Goal: Task Accomplishment & Management: Complete application form

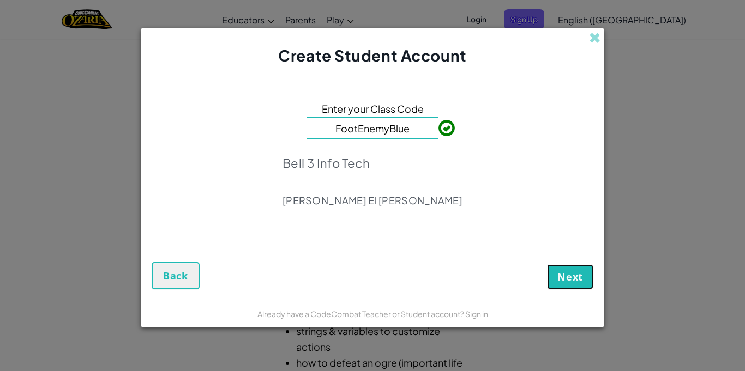
click at [582, 273] on span "Next" at bounding box center [570, 276] width 26 height 13
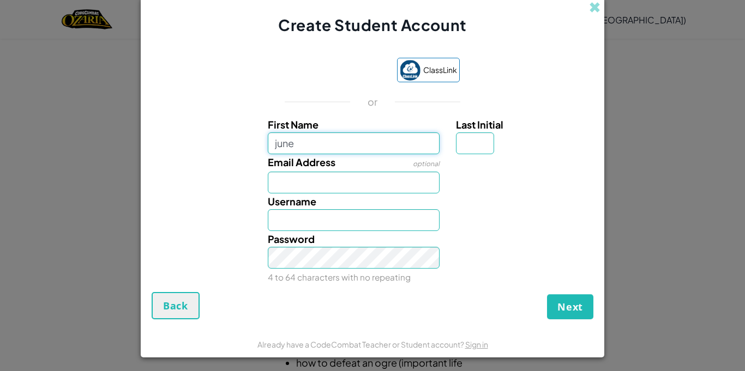
type input "june"
click at [356, 219] on input "June" at bounding box center [354, 220] width 172 height 22
type input "J"
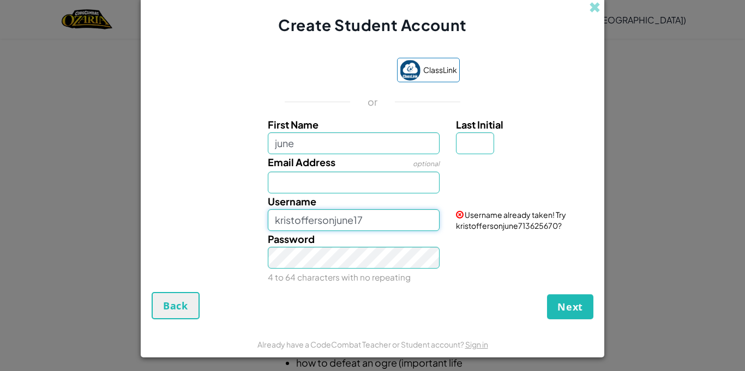
type input "kristoffersonjune17"
click at [575, 308] on span "Next" at bounding box center [570, 306] width 26 height 13
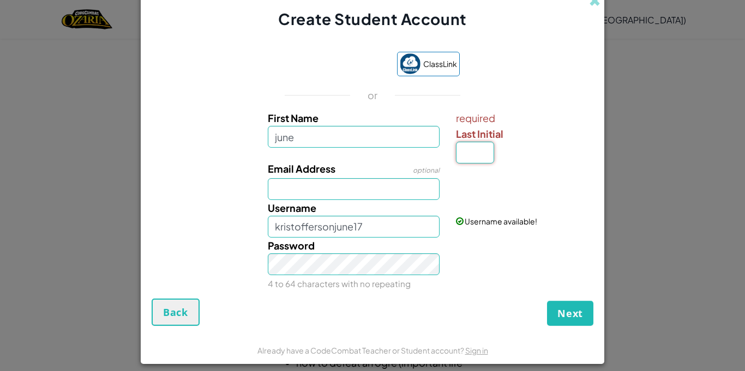
click at [481, 155] on input "Last Initial" at bounding box center [475, 153] width 38 height 22
type input "k"
click at [561, 326] on form "ClassLink or First Name june required Last Initial k Email Address optional Use…" at bounding box center [372, 183] width 463 height 307
click at [418, 229] on input "June K" at bounding box center [354, 227] width 172 height 22
type input "J"
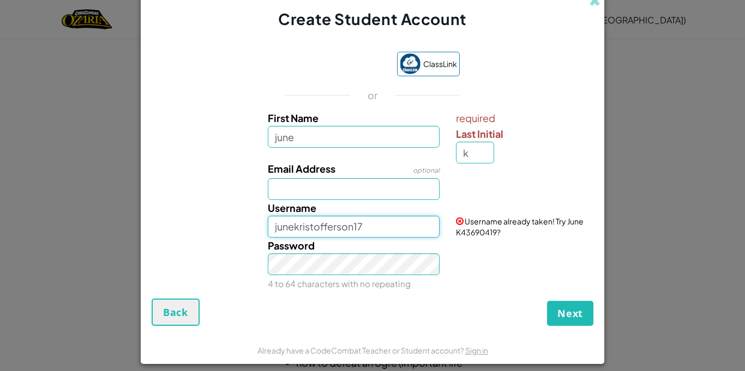
type input "junekristofferson17"
click at [571, 314] on span "Next" at bounding box center [570, 313] width 26 height 13
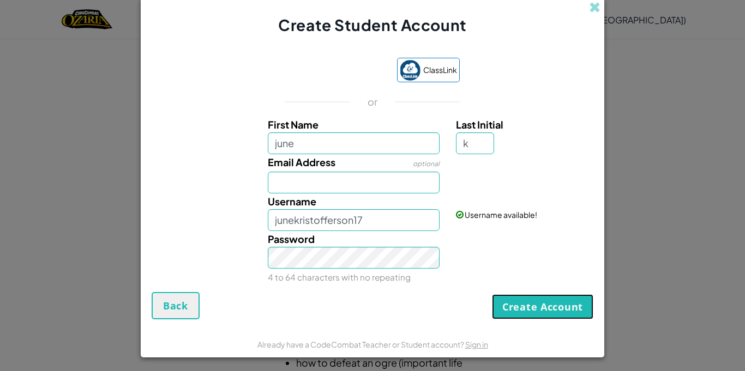
click at [559, 304] on button "Create Account" at bounding box center [542, 306] width 101 height 25
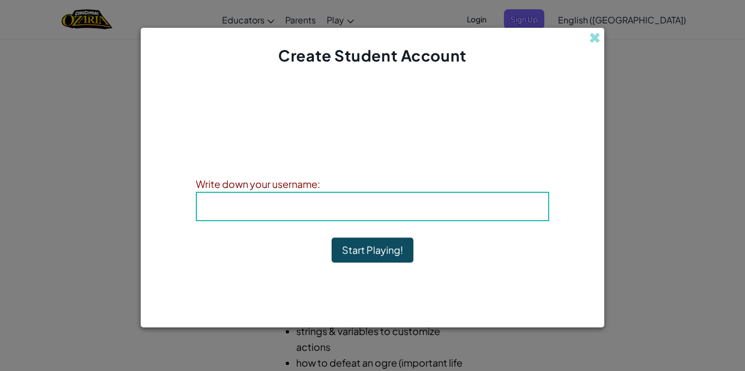
click at [402, 223] on div "Account Created! Write down your information so that you don't forget it. Your …" at bounding box center [372, 183] width 353 height 212
click at [385, 209] on b "Username : junekristofferson17" at bounding box center [372, 206] width 182 height 13
click at [403, 216] on div "Username : junekristofferson17" at bounding box center [372, 206] width 353 height 29
click at [386, 239] on button "Start Playing!" at bounding box center [372, 250] width 82 height 25
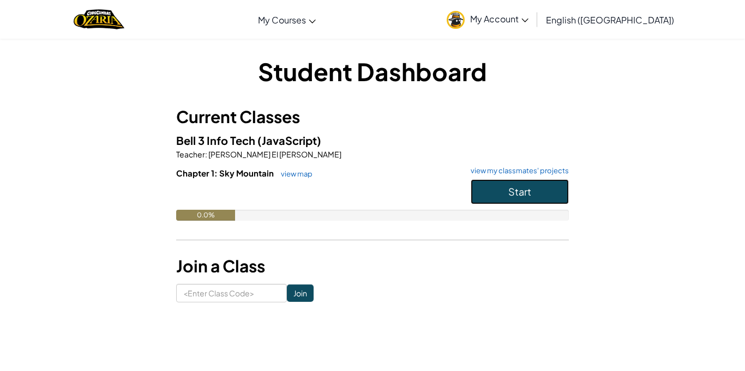
click at [484, 186] on button "Start" at bounding box center [520, 191] width 98 height 25
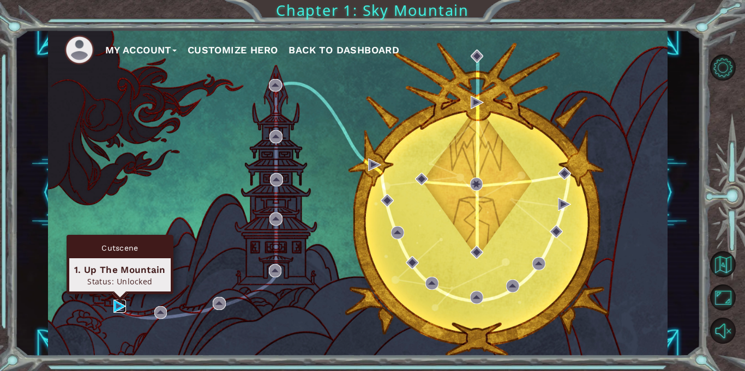
click at [121, 302] on img at bounding box center [119, 306] width 13 height 13
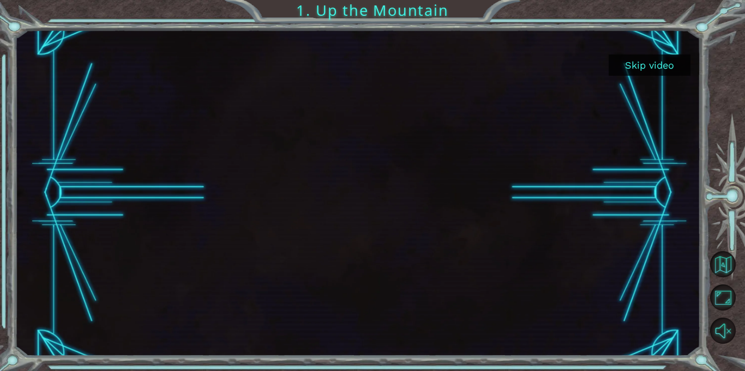
click at [637, 63] on button "Skip video" at bounding box center [649, 65] width 82 height 21
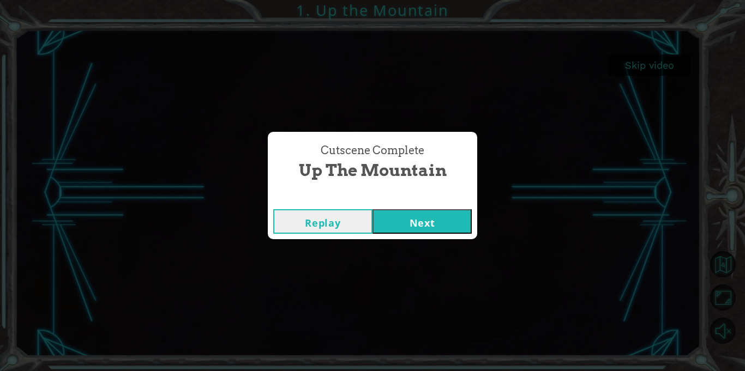
click at [456, 218] on button "Next" at bounding box center [421, 221] width 99 height 25
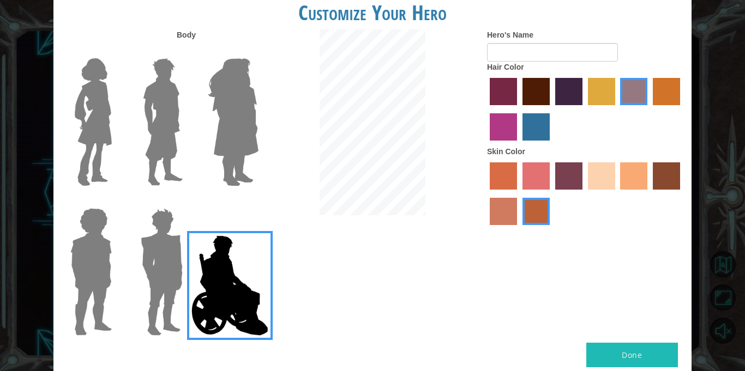
click at [233, 159] on img at bounding box center [232, 122] width 59 height 136
click at [258, 51] on input "Hero Amethyst" at bounding box center [258, 51] width 0 height 0
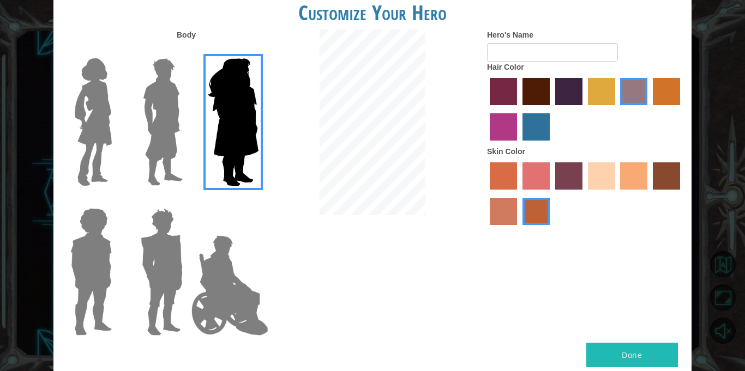
click at [54, 126] on div at bounding box center [88, 118] width 71 height 150
click at [128, 123] on div at bounding box center [159, 118] width 71 height 150
click at [94, 122] on img at bounding box center [93, 122] width 46 height 136
click at [116, 51] on input "Hero Connie" at bounding box center [116, 51] width 0 height 0
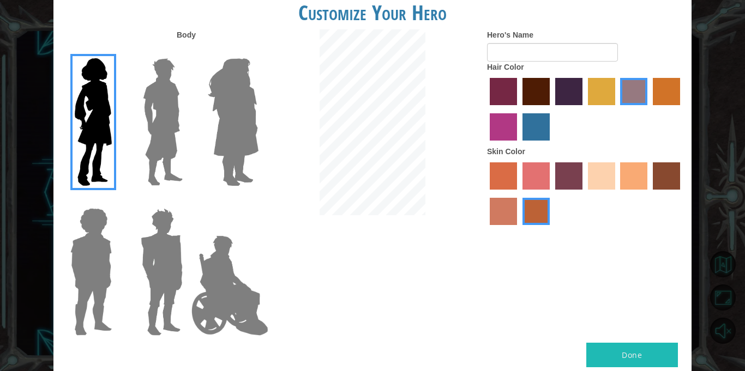
click at [604, 181] on label "sandy beach skin color" at bounding box center [601, 175] width 27 height 27
click at [584, 194] on input "sandy beach skin color" at bounding box center [584, 194] width 0 height 0
click at [624, 176] on label "tacao skin color" at bounding box center [633, 175] width 27 height 27
click at [617, 194] on input "tacao skin color" at bounding box center [617, 194] width 0 height 0
click at [602, 183] on label "sandy beach skin color" at bounding box center [601, 175] width 27 height 27
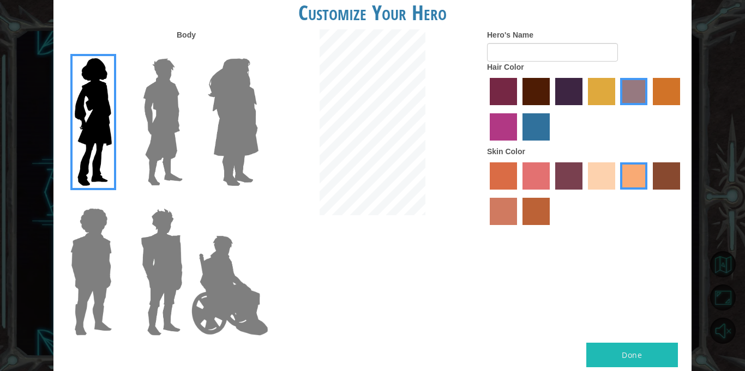
click at [584, 194] on input "sandy beach skin color" at bounding box center [584, 194] width 0 height 0
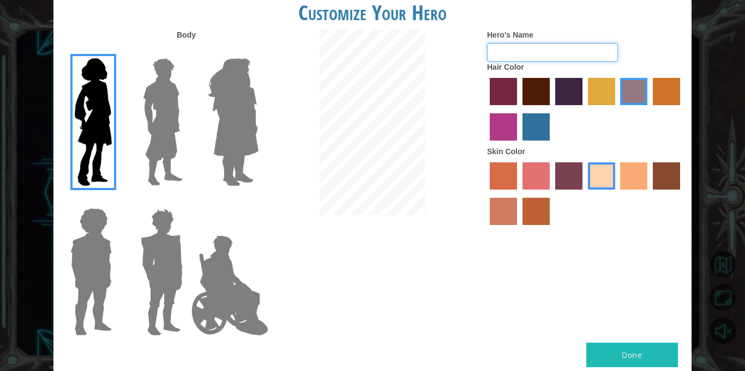
click at [538, 47] on input "Hero's Name" at bounding box center [552, 52] width 131 height 19
click at [574, 96] on label "hot purple hair color" at bounding box center [568, 91] width 27 height 27
click at [551, 109] on input "hot purple hair color" at bounding box center [551, 109] width 0 height 0
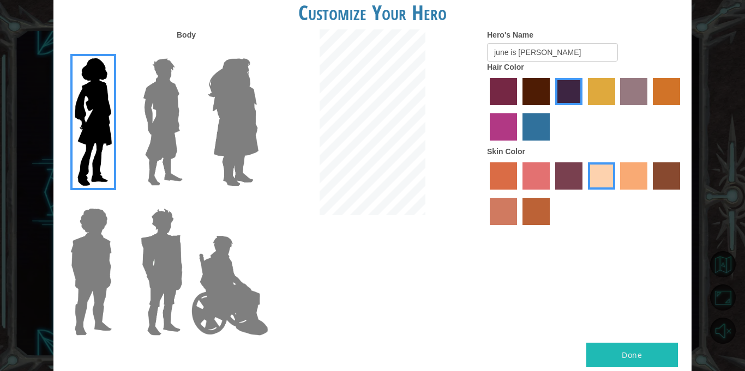
click at [527, 93] on label "maroon hair color" at bounding box center [535, 91] width 27 height 27
click at [519, 109] on input "maroon hair color" at bounding box center [519, 109] width 0 height 0
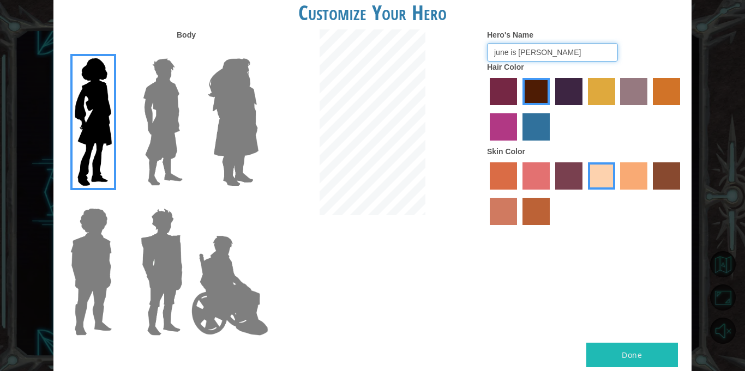
click at [570, 51] on input "june is [PERSON_NAME]" at bounding box center [552, 52] width 131 height 19
type input "june"
click at [636, 361] on button "Done" at bounding box center [632, 355] width 92 height 25
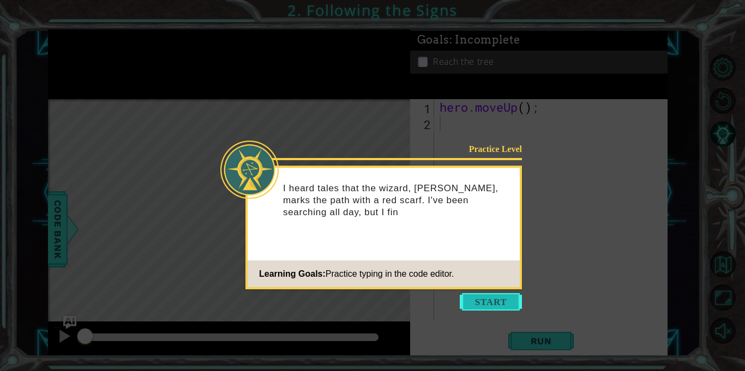
click at [499, 307] on button "Start" at bounding box center [491, 301] width 62 height 17
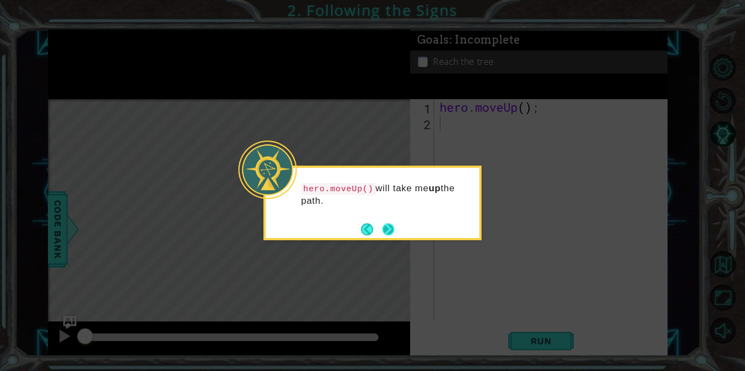
click at [385, 230] on button "Next" at bounding box center [388, 230] width 12 height 12
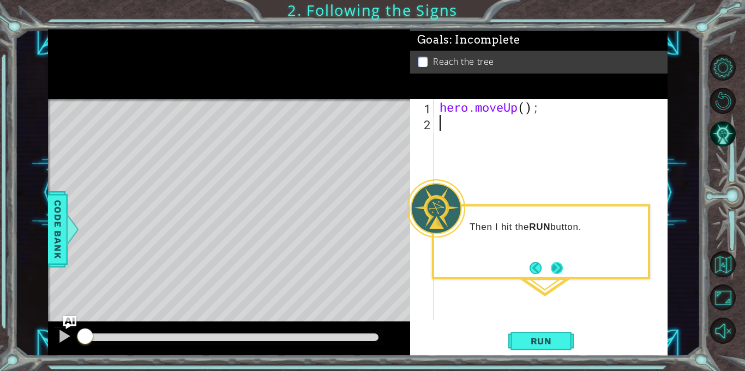
click at [556, 267] on button "Next" at bounding box center [557, 268] width 12 height 12
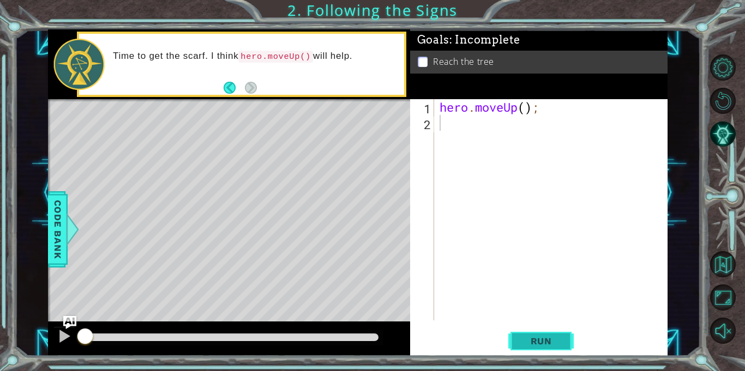
click at [536, 337] on span "Run" at bounding box center [541, 341] width 43 height 11
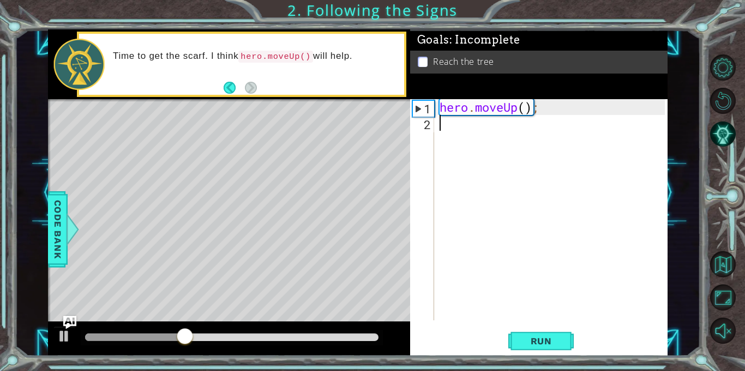
click at [521, 110] on div "hero . moveUp ( ) ;" at bounding box center [553, 225] width 233 height 253
click at [523, 110] on div "hero . moveUp ( ) ;" at bounding box center [553, 225] width 233 height 253
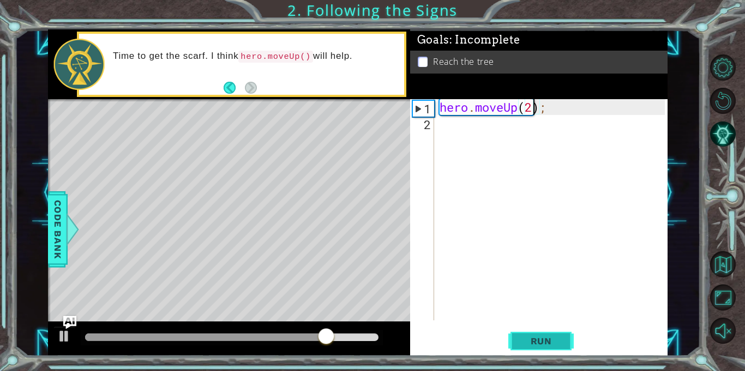
type textarea "hero.moveUp(2);"
click at [556, 342] on span "Run" at bounding box center [541, 341] width 43 height 11
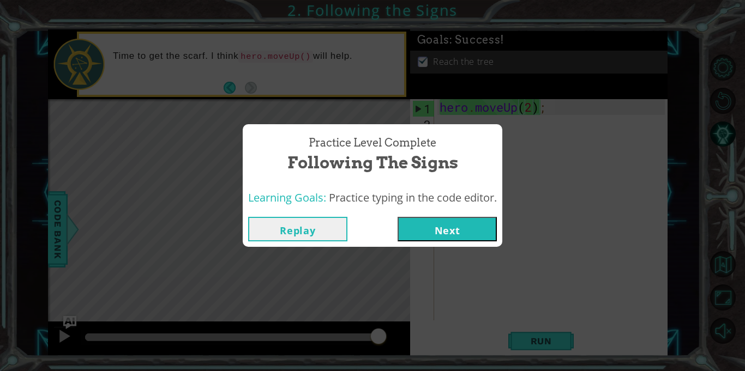
click at [438, 231] on button "Next" at bounding box center [446, 229] width 99 height 25
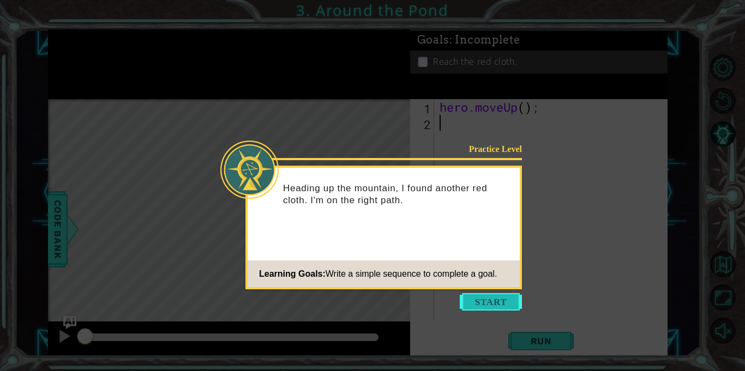
click at [491, 294] on button "Start" at bounding box center [491, 301] width 62 height 17
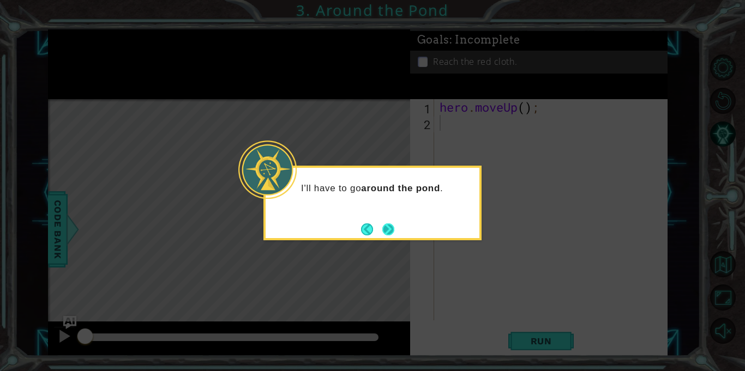
click at [393, 225] on button "Next" at bounding box center [388, 230] width 12 height 12
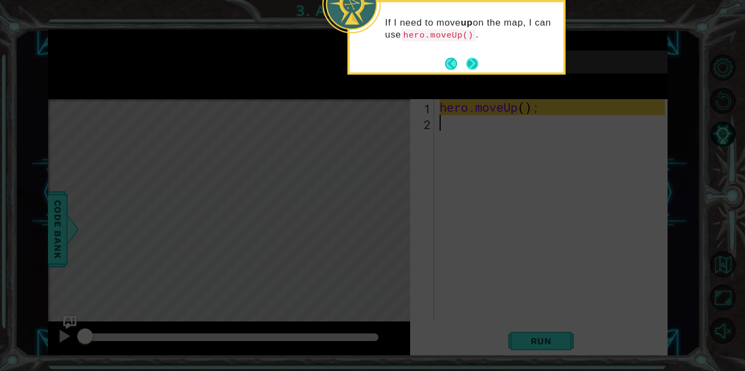
click at [466, 54] on div "If I need to move up on the map, I can use hero.moveUp() ." at bounding box center [456, 35] width 214 height 56
click at [473, 61] on button "Next" at bounding box center [472, 64] width 12 height 12
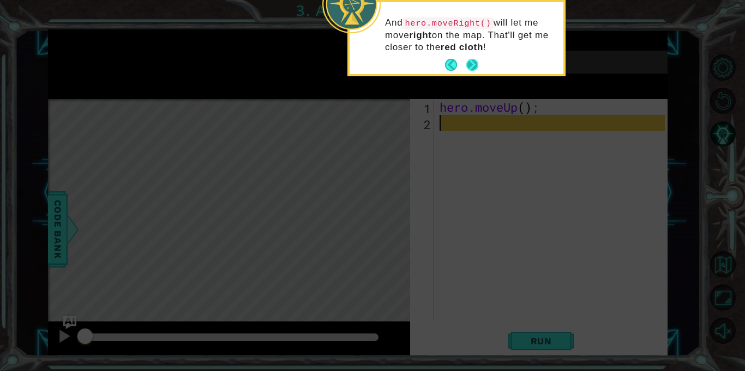
click at [470, 65] on button "Next" at bounding box center [472, 65] width 12 height 12
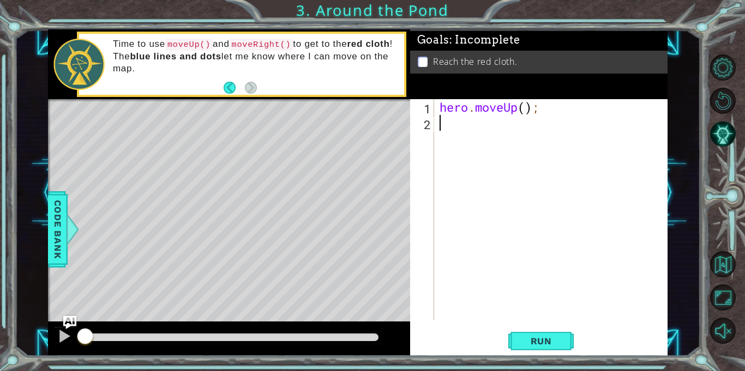
click at [527, 106] on div "hero . moveUp ( ) ;" at bounding box center [553, 225] width 233 height 253
type textarea "hero.moveUp(2);"
click at [456, 121] on div "hero . moveUp ( 2 ) ;" at bounding box center [553, 225] width 233 height 253
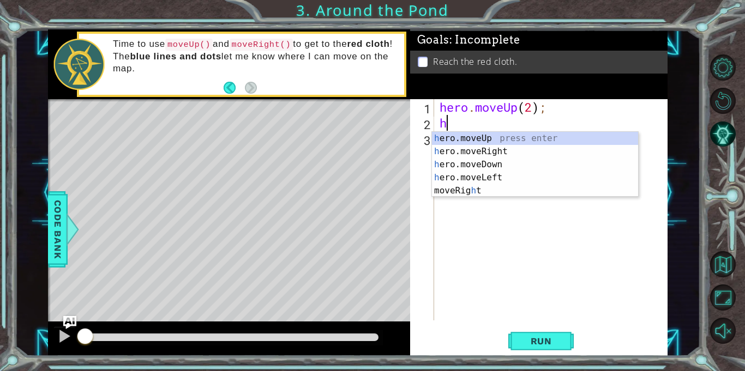
type textarea "he"
click at [466, 152] on div "he ro.moveUp press enter he ro.moveRight press enter he ro.moveDown press enter…" at bounding box center [535, 171] width 206 height 79
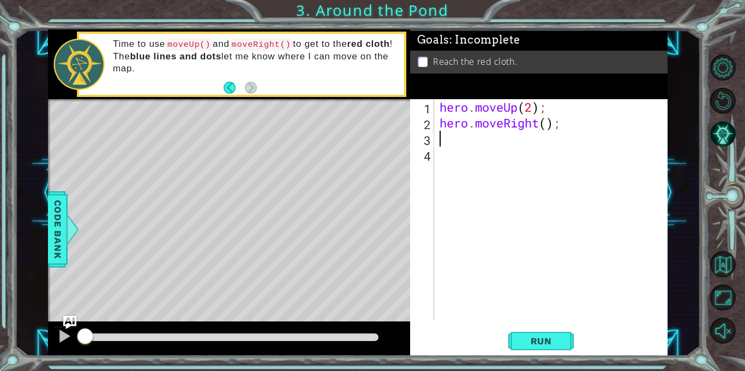
type textarea "u"
click at [504, 154] on div "hero.move U p press enter" at bounding box center [535, 167] width 206 height 39
click at [522, 341] on span "Run" at bounding box center [541, 341] width 43 height 11
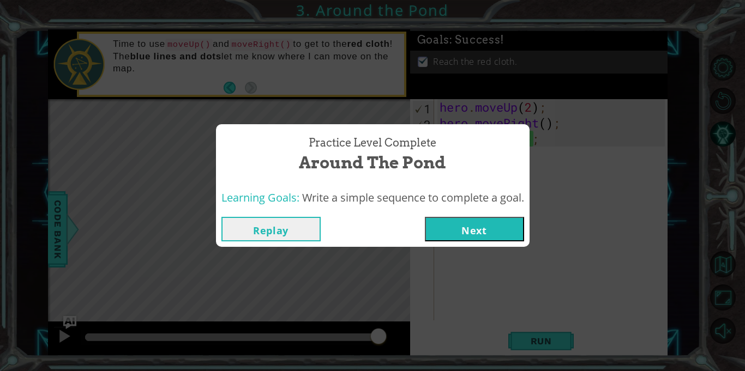
click at [478, 231] on button "Next" at bounding box center [474, 229] width 99 height 25
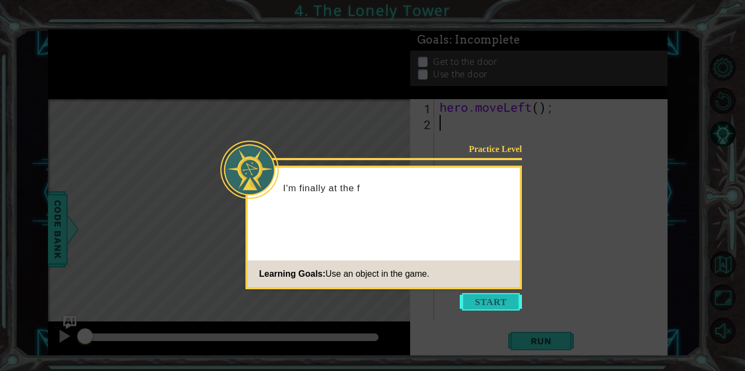
click at [467, 303] on button "Start" at bounding box center [491, 301] width 62 height 17
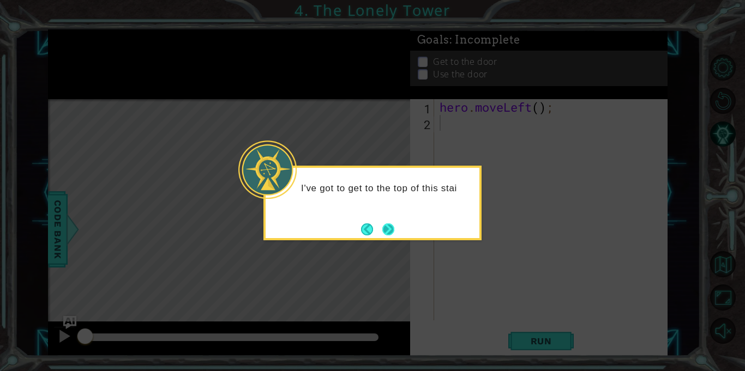
click at [393, 231] on button "Next" at bounding box center [388, 230] width 12 height 12
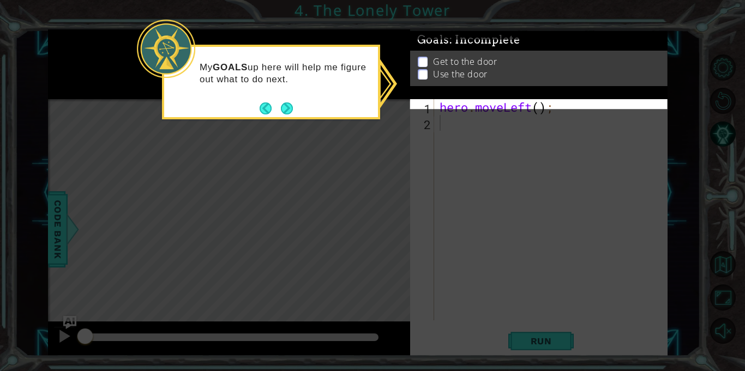
click at [430, 211] on icon at bounding box center [372, 185] width 745 height 371
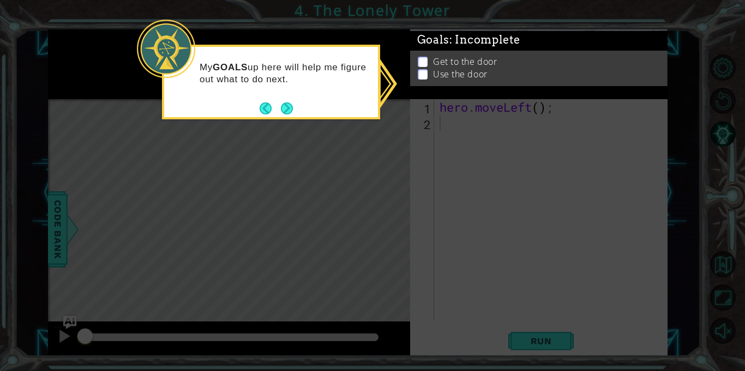
click at [423, 60] on p at bounding box center [423, 62] width 10 height 10
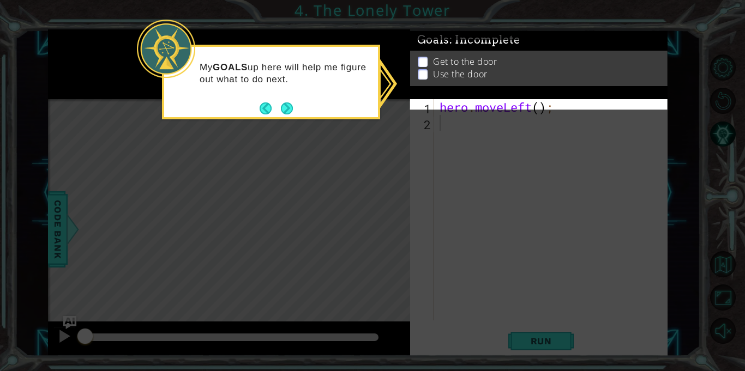
click at [420, 68] on ul "Get to the door Use the door" at bounding box center [538, 68] width 247 height 25
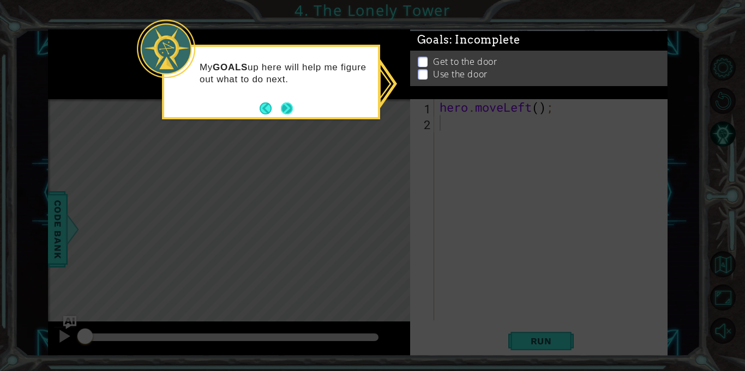
click at [282, 110] on button "Next" at bounding box center [287, 109] width 12 height 12
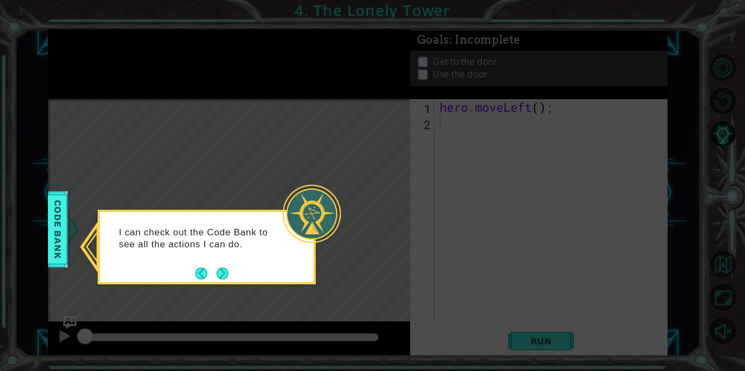
click at [294, 124] on icon at bounding box center [372, 185] width 745 height 371
click at [220, 278] on button "Next" at bounding box center [222, 273] width 13 height 13
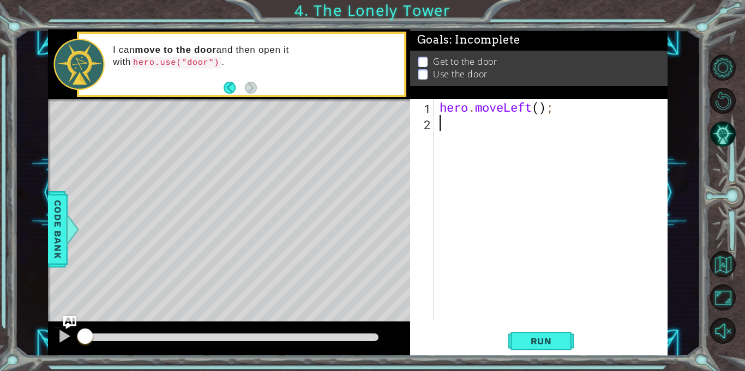
type textarea "l"
click at [443, 139] on div "hero.move L eft press enter" at bounding box center [535, 151] width 206 height 39
click at [538, 124] on div "hero . moveLeft ( ) ; hero . moveLeft ( ) ;" at bounding box center [553, 225] width 233 height 253
click at [538, 113] on div "hero . moveLeft ( ) ; hero . moveLeft ( ) ;" at bounding box center [553, 225] width 233 height 253
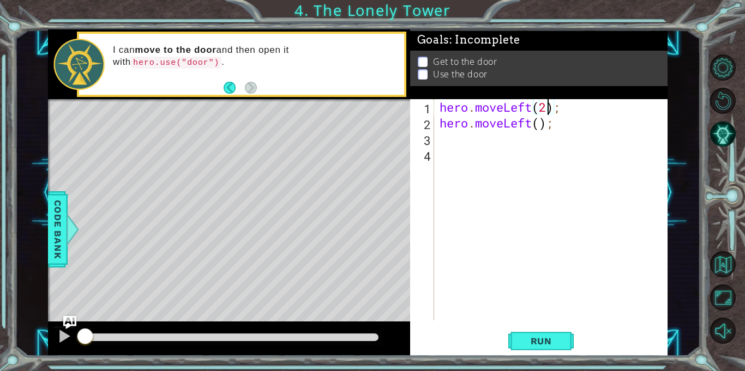
click at [557, 122] on div "hero . moveLeft ( 2 ) ; hero . moveLeft ( ) ;" at bounding box center [553, 225] width 233 height 253
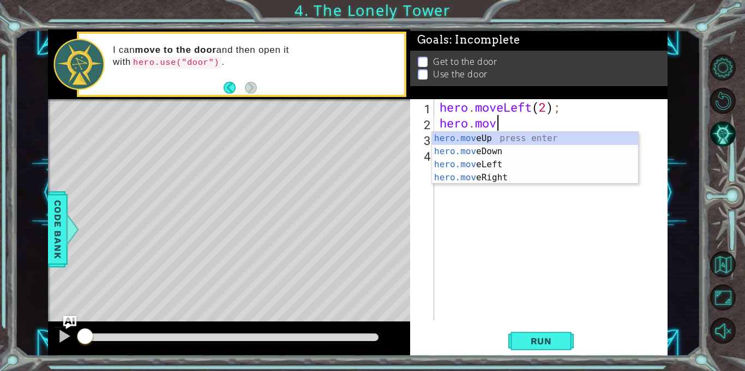
scroll to position [0, 1]
type textarea "h"
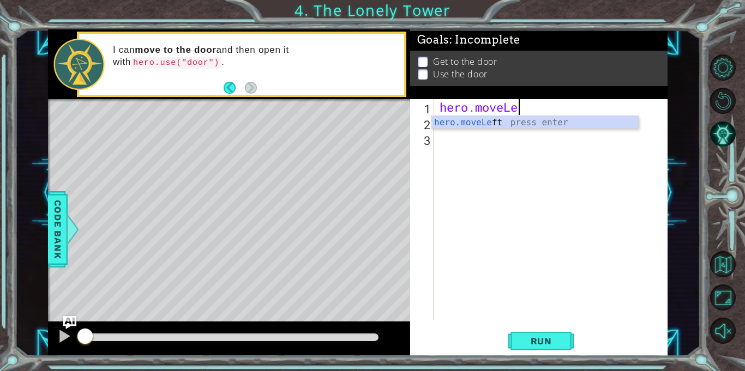
type textarea "hero.moveL"
click at [551, 124] on div "hero.moveL eft press enter" at bounding box center [535, 135] width 206 height 39
click at [539, 111] on div "hero . moveLeft ( ) ;" at bounding box center [553, 225] width 233 height 253
type textarea "hero.moveLeft(2);"
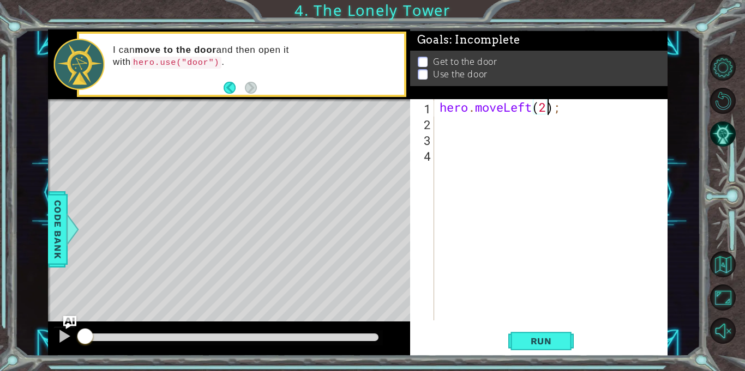
scroll to position [0, 5]
click at [443, 125] on div "hero . moveLeft ( 2 ) ;" at bounding box center [553, 225] width 233 height 253
type textarea "u"
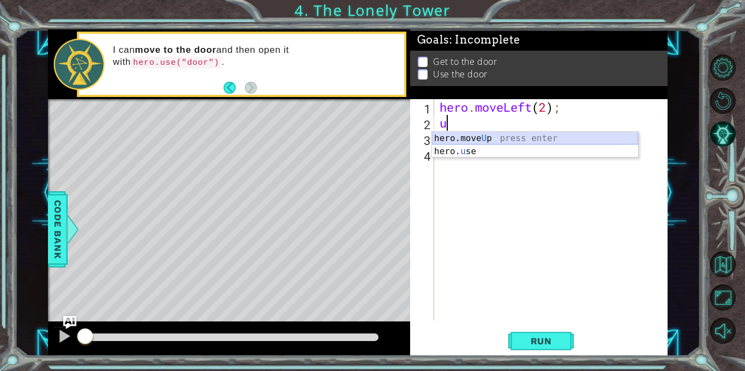
click at [465, 135] on div "hero.move U p press enter hero. u se press enter" at bounding box center [535, 158] width 206 height 52
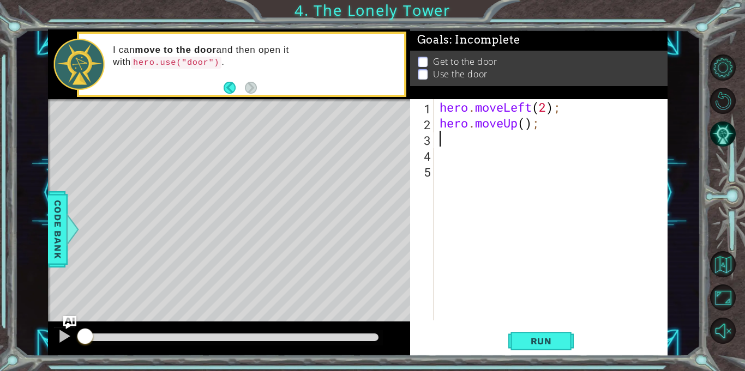
click at [525, 128] on div "hero . moveLeft ( 2 ) ; hero . moveUp ( ) ;" at bounding box center [553, 225] width 233 height 253
type textarea "hero.moveUp(2);"
click at [469, 139] on div "hero . moveLeft ( 2 ) ; hero . moveUp ( 2 ) ;" at bounding box center [553, 225] width 233 height 253
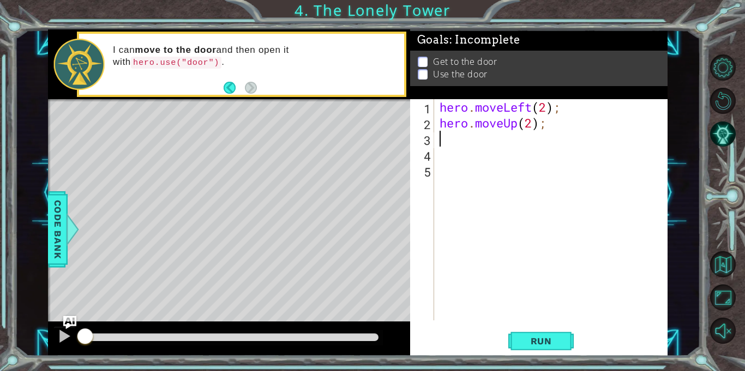
type textarea "r"
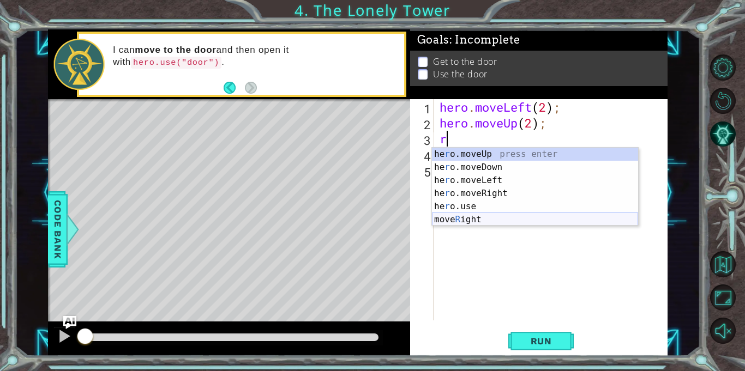
click at [480, 223] on div "he r o.moveUp press enter he r o.moveDown press enter he r o.moveLeft press ent…" at bounding box center [535, 200] width 206 height 105
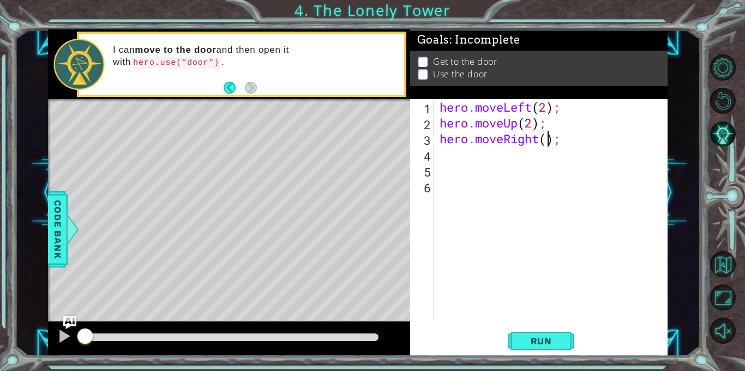
click at [545, 138] on div "hero . moveLeft ( 2 ) ; hero . moveUp ( 2 ) ; hero . moveRight ( ) ;" at bounding box center [553, 225] width 233 height 253
type textarea "hero.moveRight(2);"
click at [461, 155] on div "hero . moveLeft ( 2 ) ; hero . moveUp ( 2 ) ; hero . moveRight ( 2 ) ;" at bounding box center [553, 225] width 233 height 253
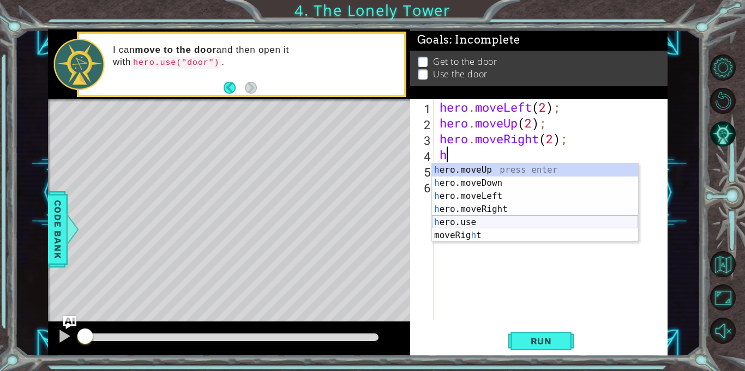
click at [465, 224] on div "h ero.moveUp press enter h ero.moveDown press enter h ero.moveLeft press enter …" at bounding box center [535, 216] width 206 height 105
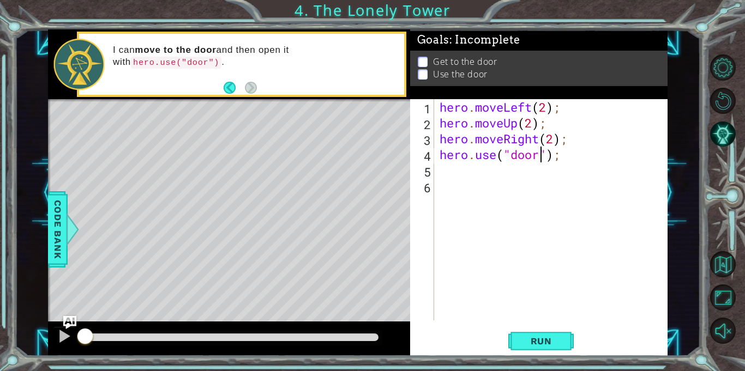
scroll to position [0, 4]
type textarea "hero.use("door");"
click at [540, 340] on span "Run" at bounding box center [541, 341] width 43 height 11
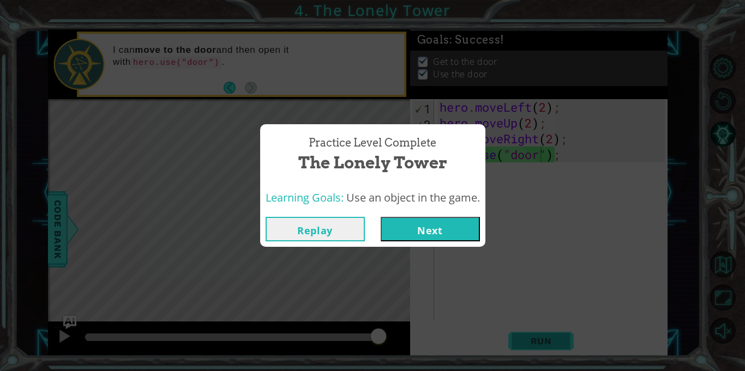
click at [540, 340] on div "Practice Level Complete The Lonely Tower Learning Goals: Use an object in the g…" at bounding box center [372, 185] width 745 height 371
click at [432, 232] on button "Next" at bounding box center [430, 229] width 99 height 25
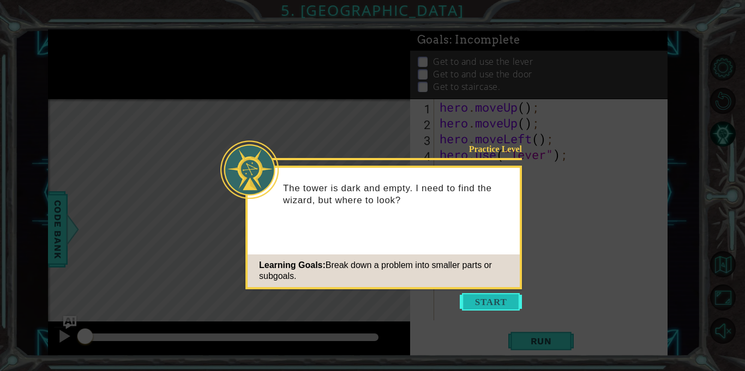
click at [467, 305] on button "Start" at bounding box center [491, 301] width 62 height 17
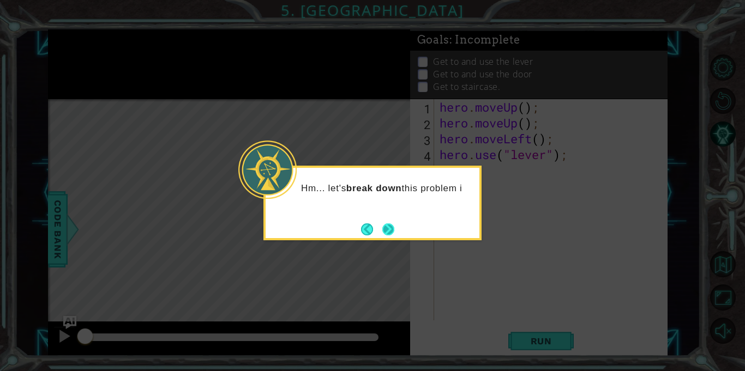
click at [388, 233] on button "Next" at bounding box center [388, 230] width 12 height 12
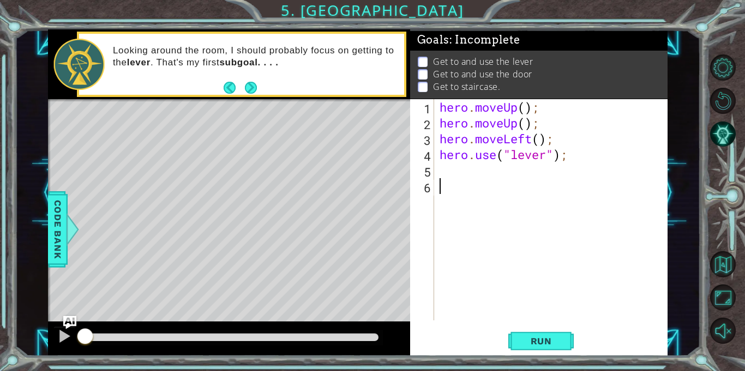
click at [526, 111] on div "hero . moveUp ( ) ; hero . moveUp ( ) ; hero . moveLeft ( ) ; hero . use ( "lev…" at bounding box center [553, 225] width 233 height 253
click at [537, 124] on div "hero . moveUp ( 2 ) ; hero . moveUp ( ) ; hero . moveLeft ( ) ; hero . use ( "l…" at bounding box center [553, 225] width 233 height 253
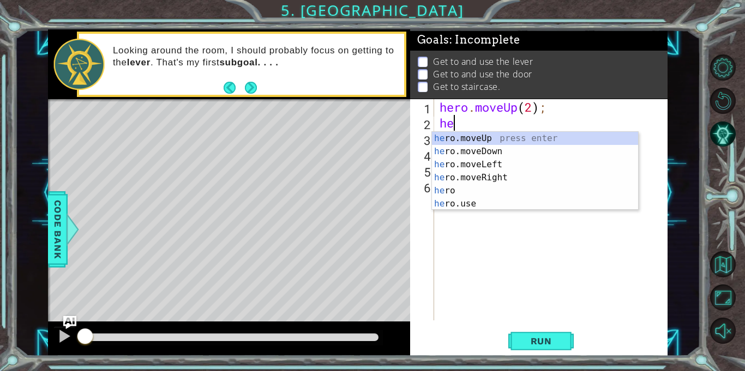
scroll to position [0, 0]
type textarea "h"
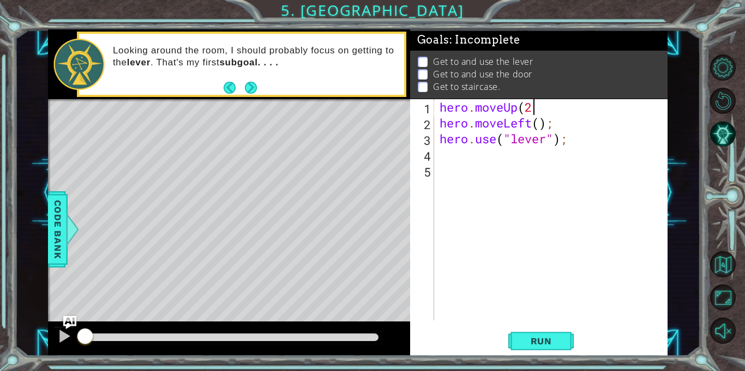
scroll to position [0, 4]
click at [542, 125] on div "hero . moveUp ( 2 ) hero . moveLeft ( ) ; hero . use ( "lever" ) ;" at bounding box center [553, 225] width 233 height 253
click at [535, 344] on span "Run" at bounding box center [541, 341] width 43 height 11
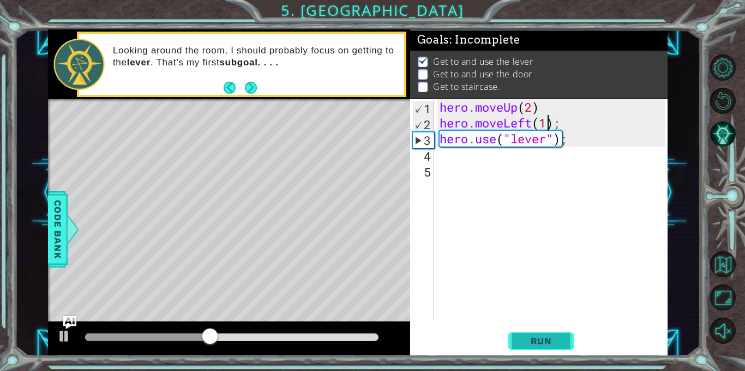
type textarea "hero.moveLeft(1);"
click at [550, 341] on span "Run" at bounding box center [541, 341] width 43 height 11
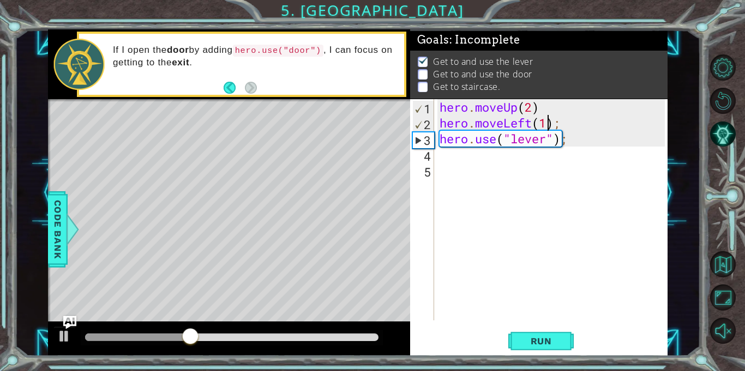
click at [453, 148] on div "hero . moveUp ( 2 ) hero . moveLeft ( 1 ) ; hero . use ( "lever" ) ;" at bounding box center [553, 225] width 233 height 253
type textarea "r"
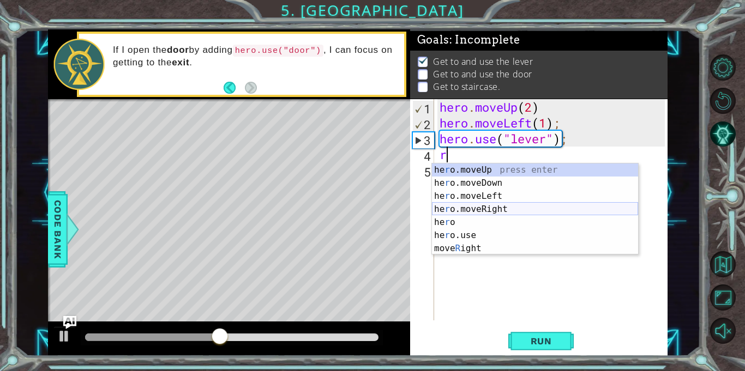
click at [464, 204] on div "he r o.moveUp press enter he r o.moveDown press enter he r o.moveLeft press ent…" at bounding box center [535, 223] width 206 height 118
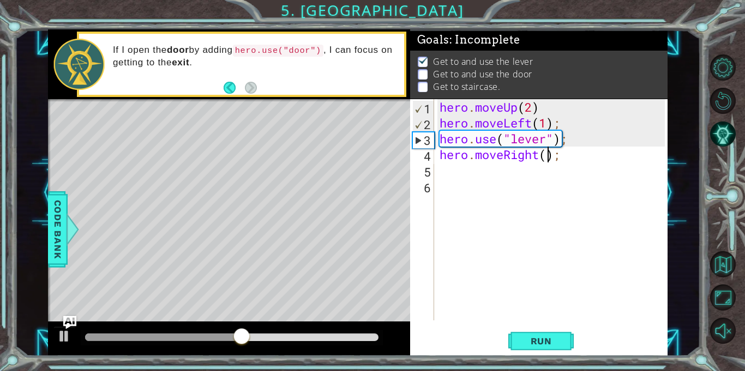
click at [547, 156] on div "hero . moveUp ( 2 ) hero . moveLeft ( 1 ) ; hero . use ( "lever" ) ; hero . mov…" at bounding box center [553, 225] width 233 height 253
type textarea "hero.moveRight(3);"
click at [475, 165] on div "hero . moveUp ( 2 ) hero . moveLeft ( 1 ) ; hero . use ( "lever" ) ; hero . mov…" at bounding box center [553, 225] width 233 height 253
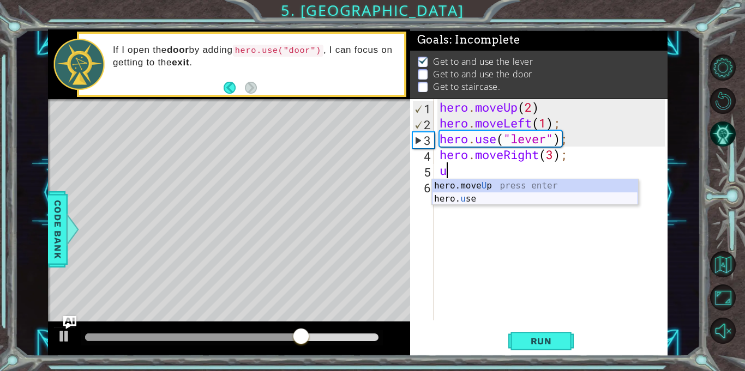
click at [473, 197] on div "hero.move U p press enter hero. u se press enter" at bounding box center [535, 205] width 206 height 52
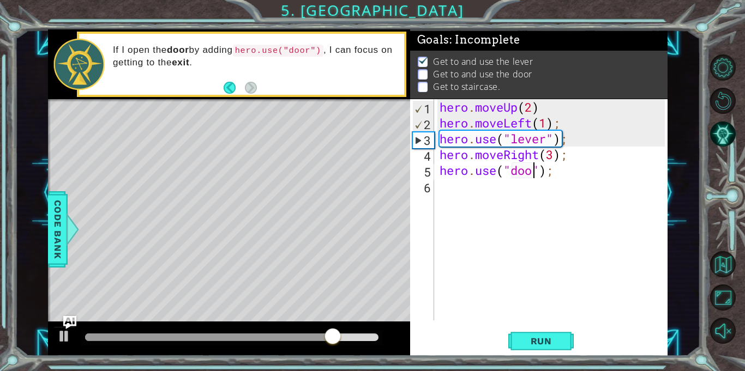
type textarea "hero.use("door");"
click at [443, 188] on div "hero . moveUp ( 2 ) hero . moveLeft ( 1 ) ; hero . use ( "lever" ) ; hero . mov…" at bounding box center [553, 225] width 233 height 253
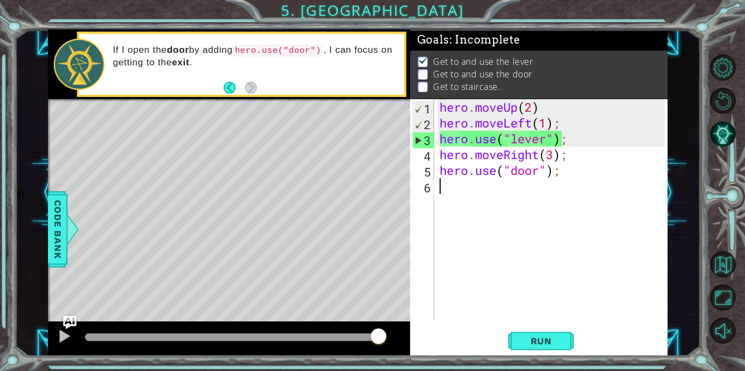
type textarea "u"
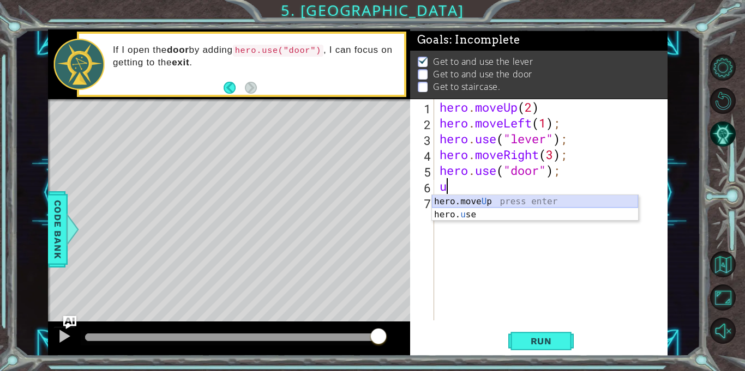
click at [481, 202] on div "hero.move U p press enter hero. u se press enter" at bounding box center [535, 221] width 206 height 52
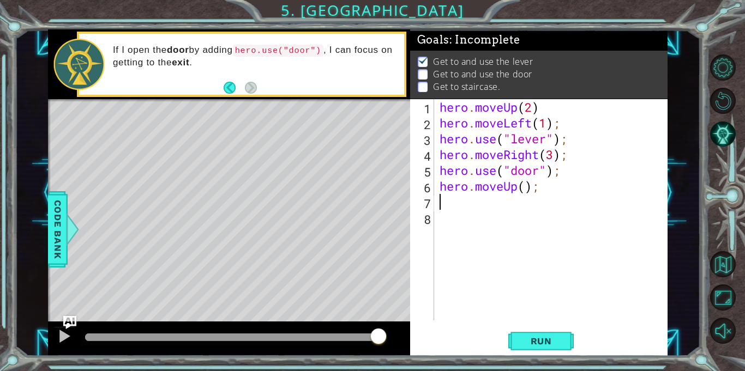
type textarea "l"
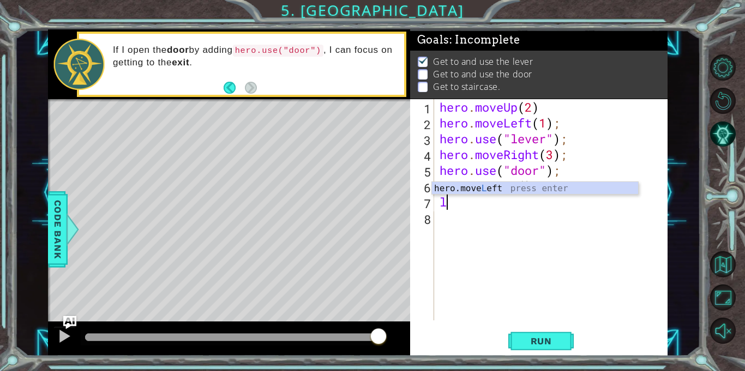
click at [483, 192] on div "hero.move L eft press enter" at bounding box center [535, 201] width 206 height 39
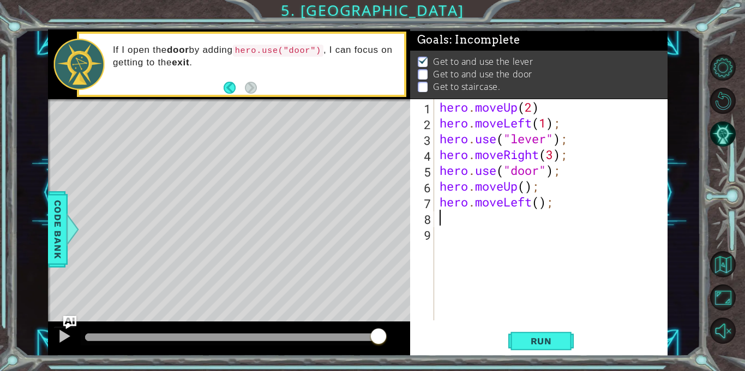
click at [540, 203] on div "hero . moveUp ( 2 ) hero . moveLeft ( 1 ) ; hero . use ( "lever" ) ; hero . mov…" at bounding box center [553, 225] width 233 height 253
click at [539, 334] on button "Run" at bounding box center [540, 342] width 65 height 26
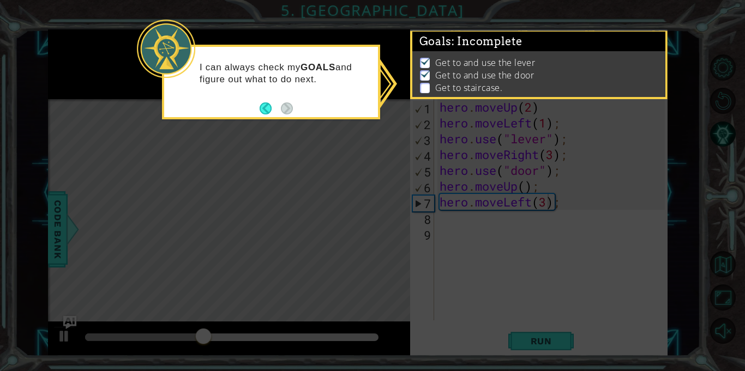
click at [536, 235] on icon at bounding box center [372, 185] width 745 height 371
click at [533, 329] on icon at bounding box center [372, 185] width 745 height 371
click at [269, 113] on button "Back" at bounding box center [270, 109] width 21 height 12
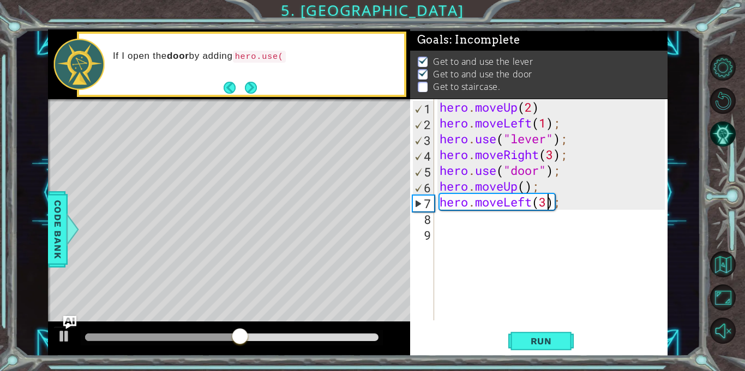
click at [526, 188] on div "hero . moveUp ( 2 ) hero . moveLeft ( 1 ) ; hero . use ( "lever" ) ; hero . mov…" at bounding box center [553, 225] width 233 height 253
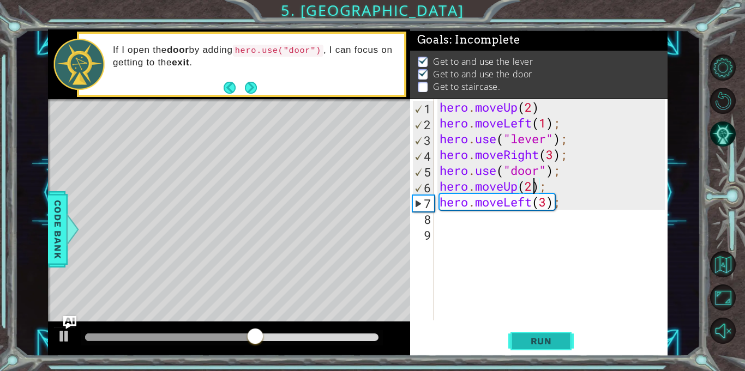
type textarea "hero.moveUp(2);"
click at [544, 337] on span "Run" at bounding box center [541, 341] width 43 height 11
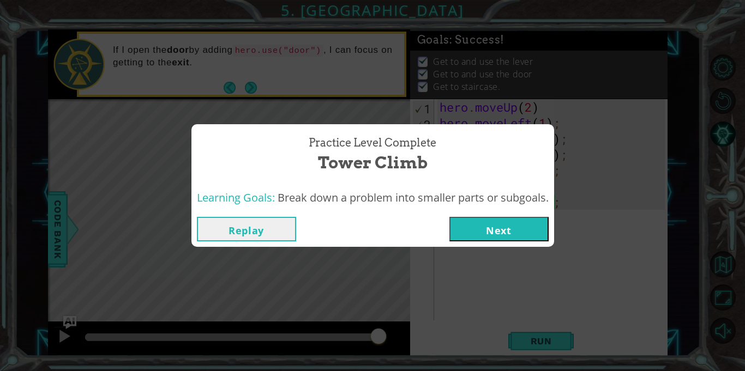
click at [484, 223] on button "Next" at bounding box center [498, 229] width 99 height 25
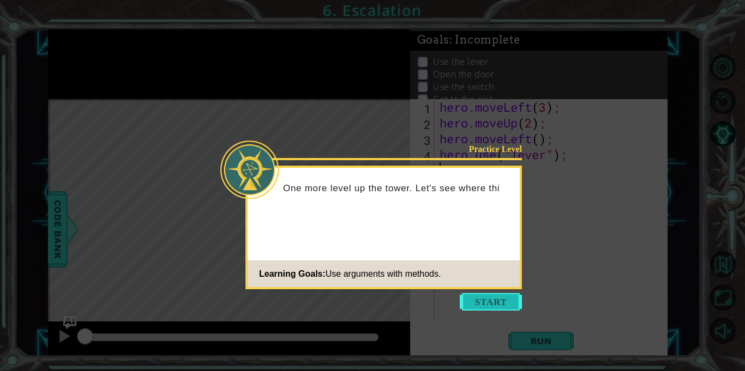
click at [460, 304] on button "Start" at bounding box center [491, 301] width 62 height 17
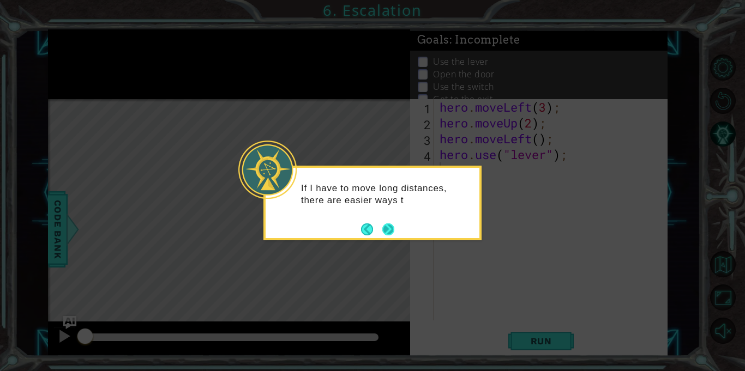
click at [385, 226] on button "Next" at bounding box center [388, 230] width 12 height 12
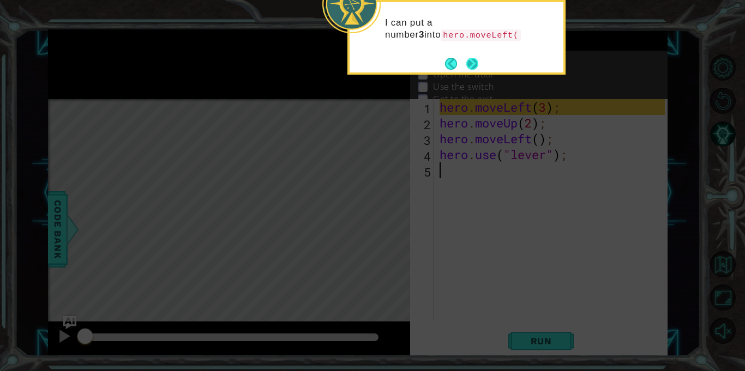
click at [473, 63] on button "Next" at bounding box center [472, 64] width 12 height 12
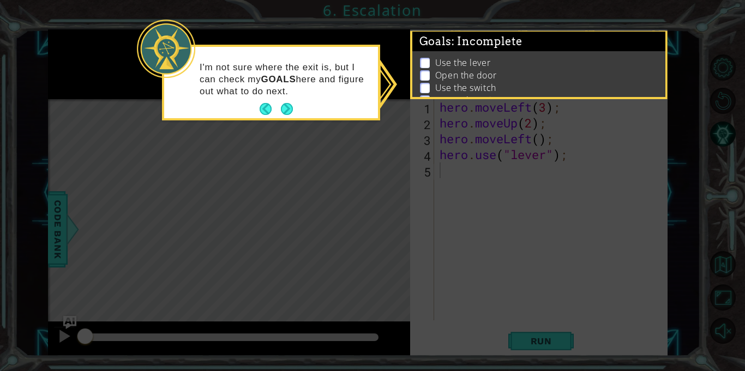
click at [483, 204] on icon at bounding box center [372, 185] width 745 height 371
click at [286, 104] on button "Next" at bounding box center [287, 109] width 12 height 12
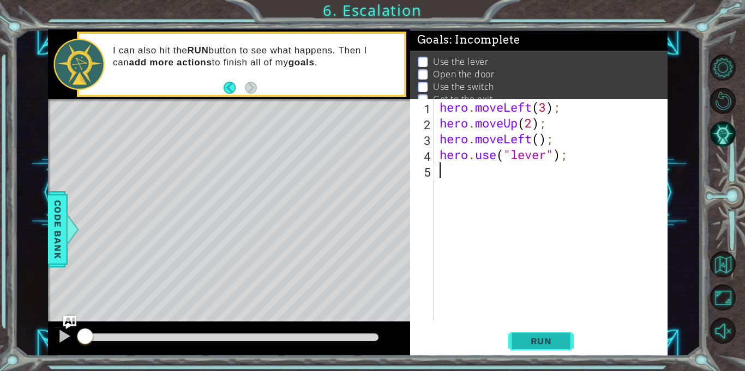
click at [544, 340] on span "Run" at bounding box center [541, 341] width 43 height 11
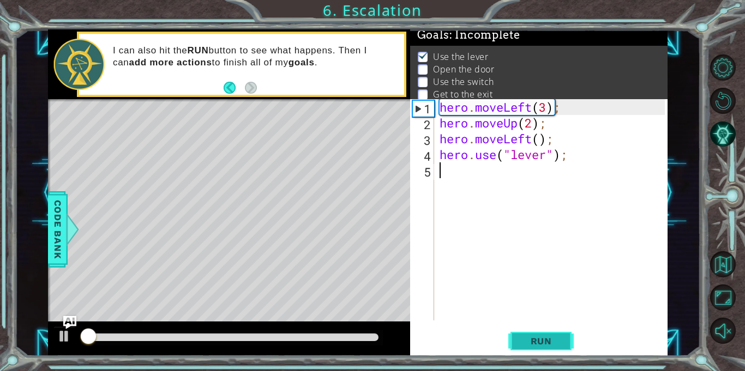
scroll to position [6, 0]
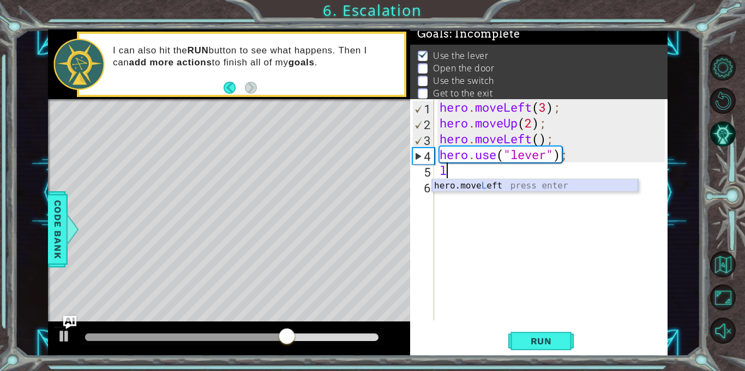
click at [474, 183] on div "hero.move L eft press enter" at bounding box center [535, 198] width 206 height 39
type textarea "hero.moveLeft(1);"
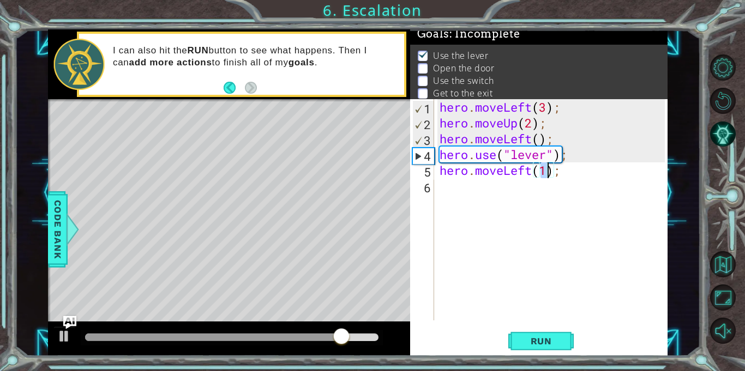
click at [472, 179] on div "hero . moveLeft ( 3 ) ; hero . moveUp ( 2 ) ; hero . moveLeft ( ) ; hero . use …" at bounding box center [553, 225] width 233 height 253
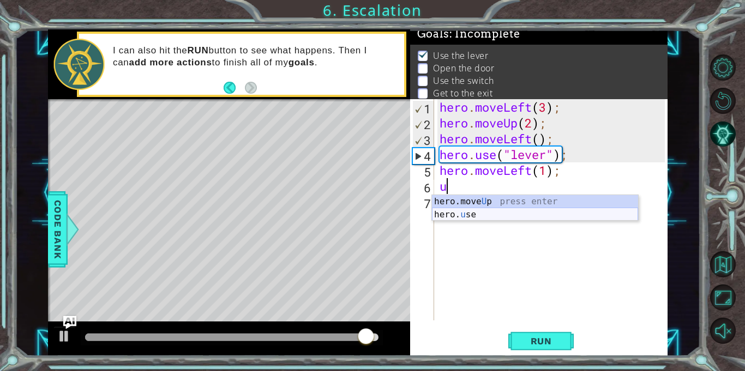
click at [470, 212] on div "hero.move U p press enter hero. u se press enter" at bounding box center [535, 221] width 206 height 52
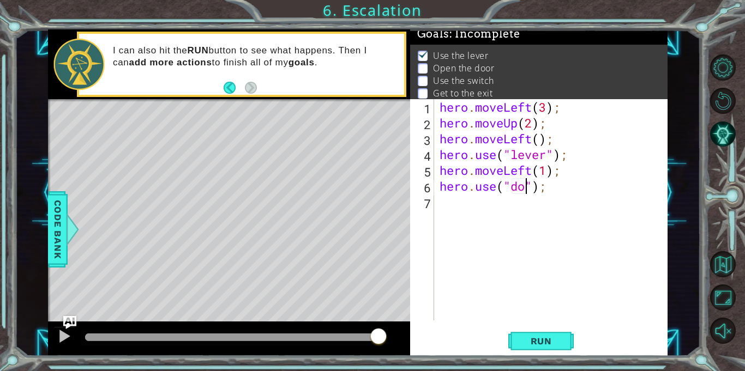
scroll to position [0, 4]
type textarea "hero.use("door");"
click at [450, 201] on div "hero . moveLeft ( 3 ) ; hero . moveUp ( 2 ) ; hero . moveLeft ( ) ; hero . use …" at bounding box center [553, 225] width 233 height 253
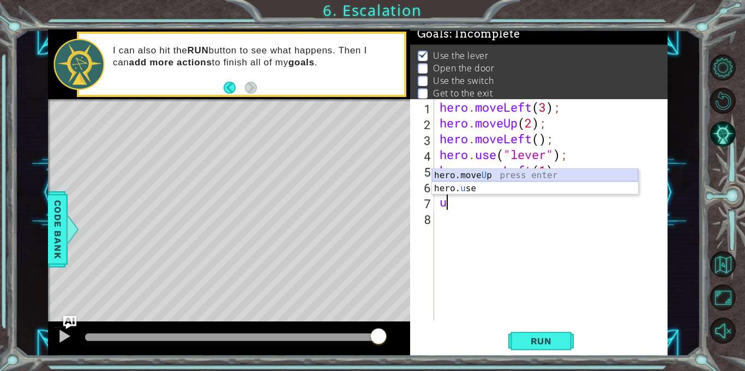
click at [453, 172] on div "hero.move U p press enter hero. u se press enter" at bounding box center [535, 195] width 206 height 52
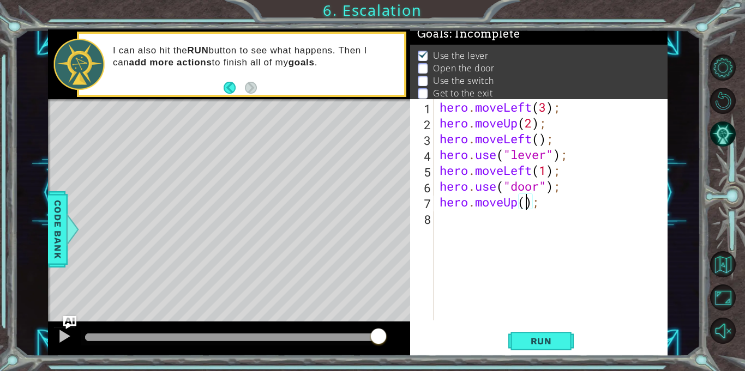
type textarea "hero.moveUp(2);"
click at [449, 221] on div "hero . moveLeft ( 3 ) ; hero . moveUp ( 2 ) ; hero . moveLeft ( ) ; hero . use …" at bounding box center [553, 225] width 233 height 253
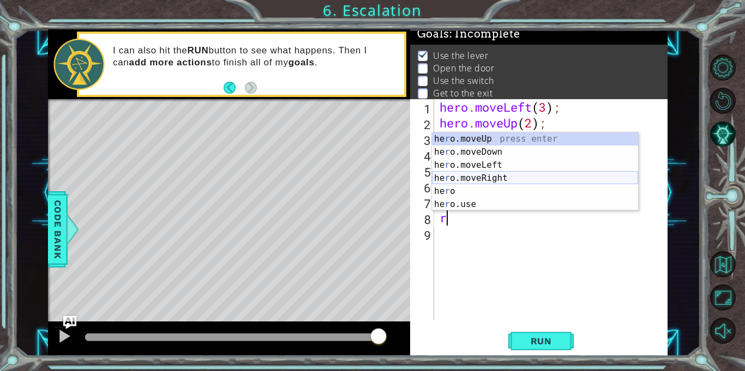
click at [478, 173] on div "he r o.moveUp press enter he r o.moveDown press enter he r o.moveLeft press ent…" at bounding box center [535, 184] width 206 height 105
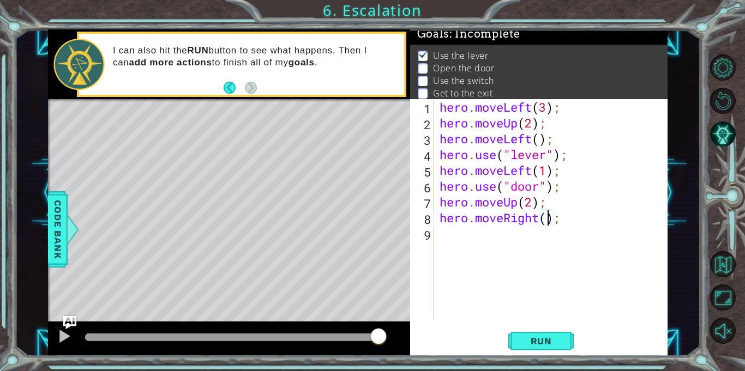
scroll to position [0, 5]
type textarea "hero.moveRight(4);"
click at [553, 339] on span "Run" at bounding box center [541, 341] width 43 height 11
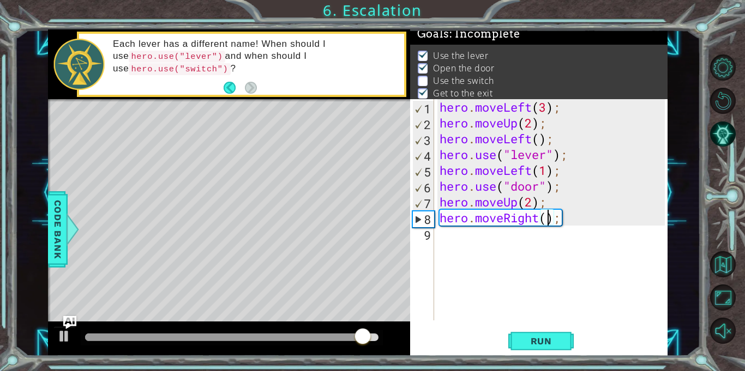
type textarea "hero.moveRight(2);"
click at [483, 243] on div "hero . moveLeft ( 3 ) ; hero . moveUp ( 2 ) ; hero . moveLeft ( ) ; hero . use …" at bounding box center [553, 225] width 233 height 253
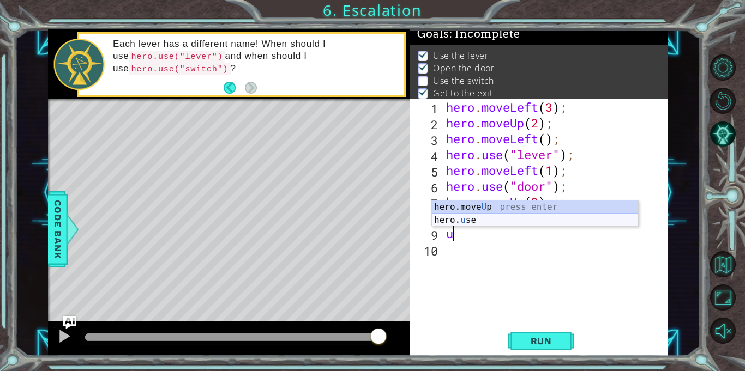
click at [470, 215] on div "hero.move U p press enter hero. u se press enter" at bounding box center [535, 227] width 206 height 52
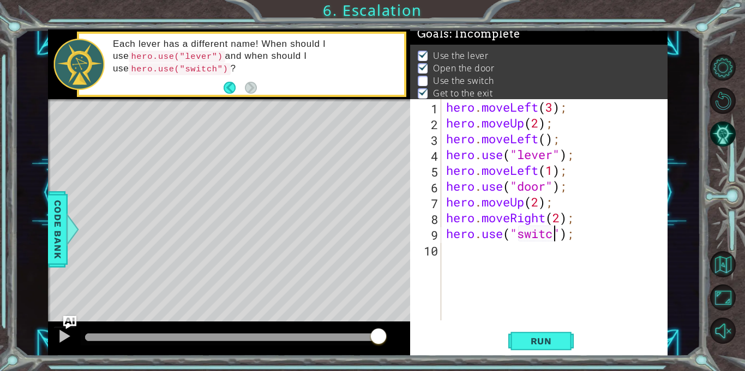
scroll to position [0, 5]
type textarea "hero.use("switch");"
click at [545, 348] on button "Run" at bounding box center [540, 342] width 65 height 26
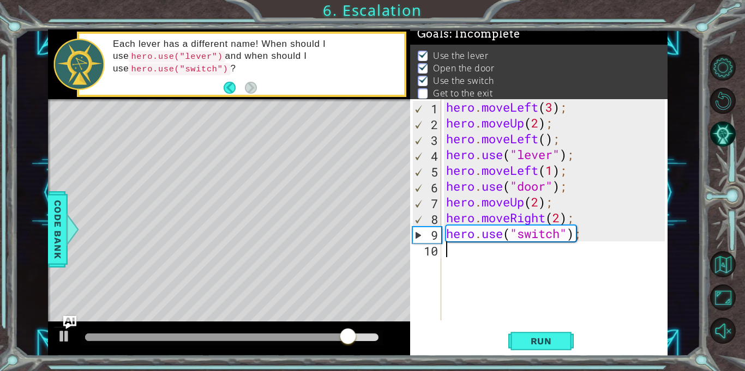
click at [469, 253] on div "hero . moveLeft ( 3 ) ; hero . moveUp ( 2 ) ; hero . moveLeft ( ) ; hero . use …" at bounding box center [557, 225] width 226 height 253
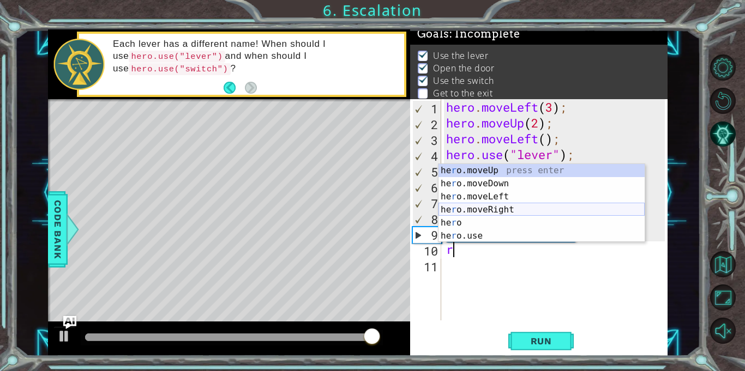
click at [509, 205] on div "he r o.moveUp press enter he r o.moveDown press enter he r o.moveLeft press ent…" at bounding box center [541, 216] width 206 height 105
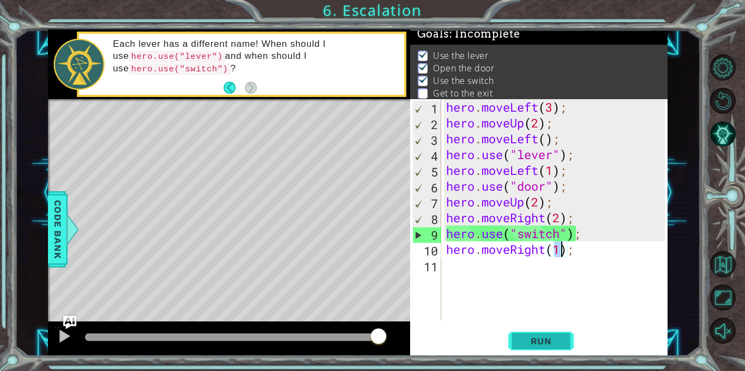
type textarea "hero.moveRight(1);"
click at [527, 336] on span "Run" at bounding box center [541, 341] width 43 height 11
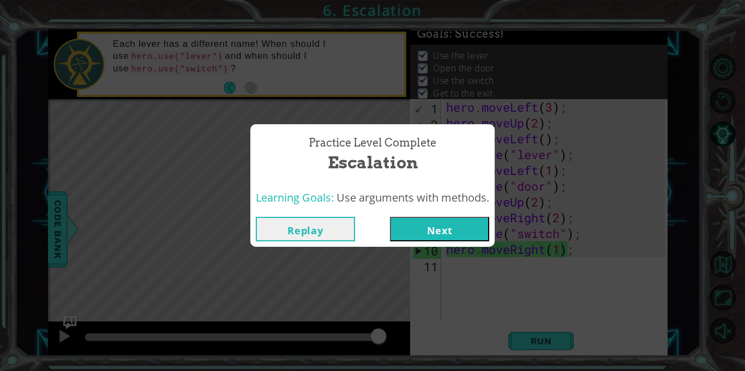
click at [456, 238] on button "Next" at bounding box center [439, 229] width 99 height 25
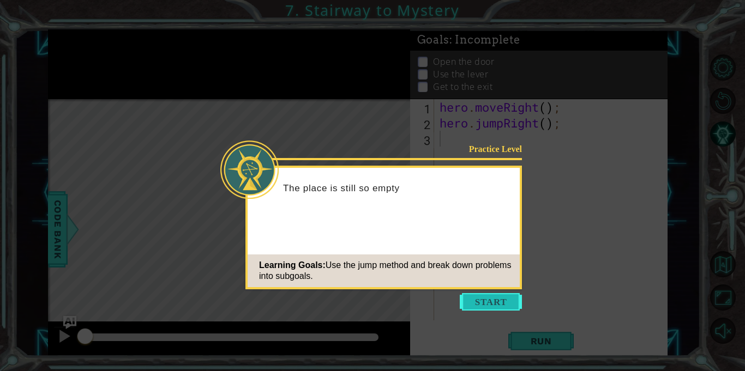
click at [472, 302] on button "Start" at bounding box center [491, 301] width 62 height 17
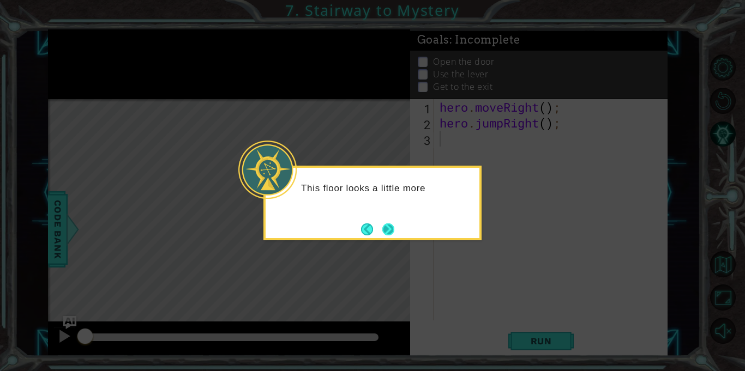
click at [384, 234] on button "Next" at bounding box center [388, 230] width 12 height 12
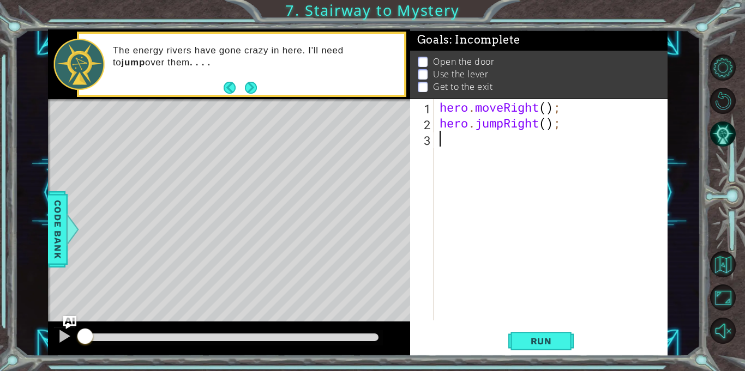
type textarea "r"
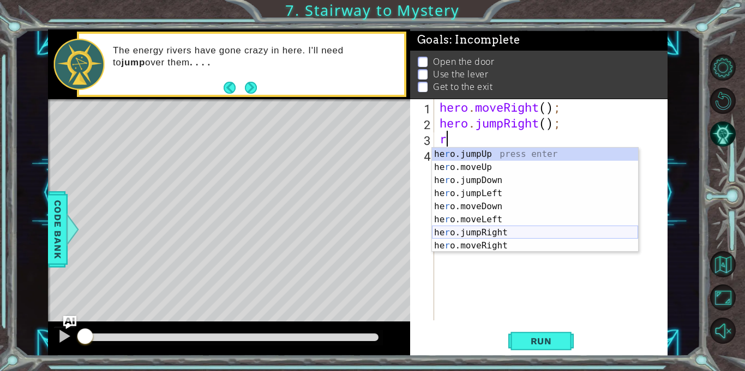
click at [506, 233] on div "he r o.jumpUp press enter he r o.moveUp press enter he r o.jumpDown press enter…" at bounding box center [535, 213] width 206 height 131
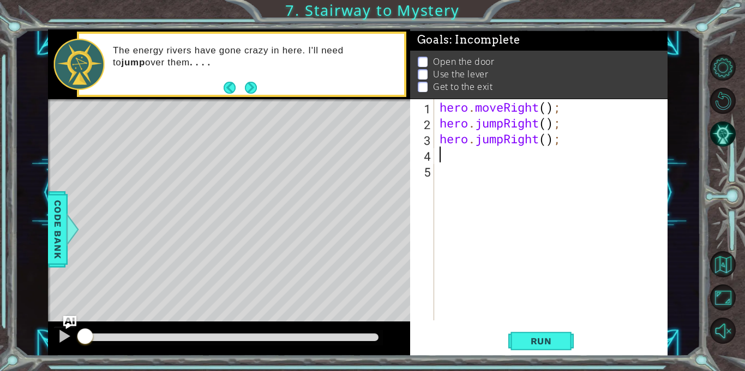
click at [536, 142] on div "hero . moveRight ( ) ; hero . jumpRight ( ) ; hero . jumpRight ( ) ;" at bounding box center [553, 225] width 233 height 253
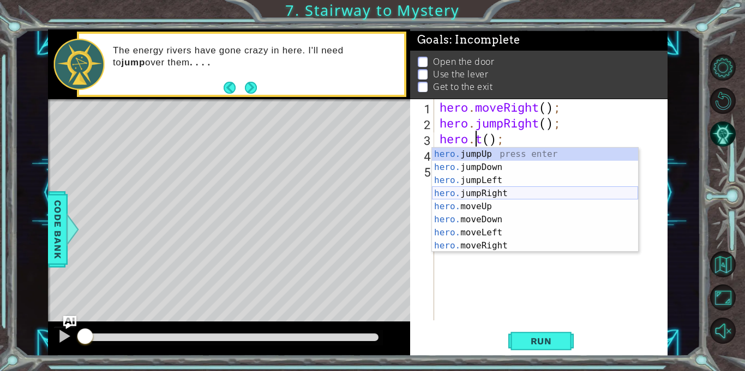
click at [530, 196] on div "hero. jumpUp press enter hero. jumpDown press enter hero. jumpLeft press enter …" at bounding box center [535, 213] width 206 height 131
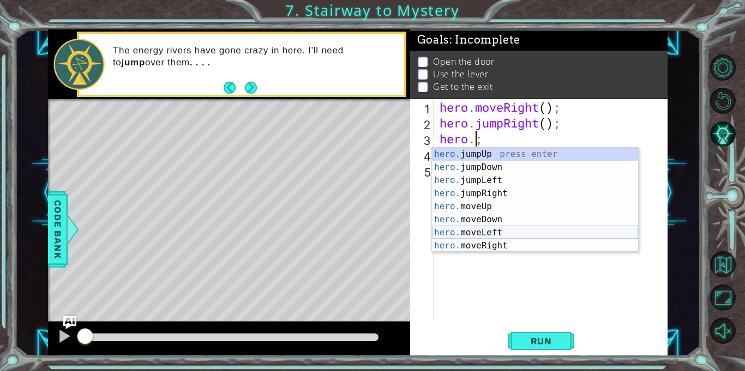
click at [538, 239] on div "hero. jumpUp press enter hero. jumpDown press enter hero. jumpLeft press enter …" at bounding box center [535, 213] width 206 height 131
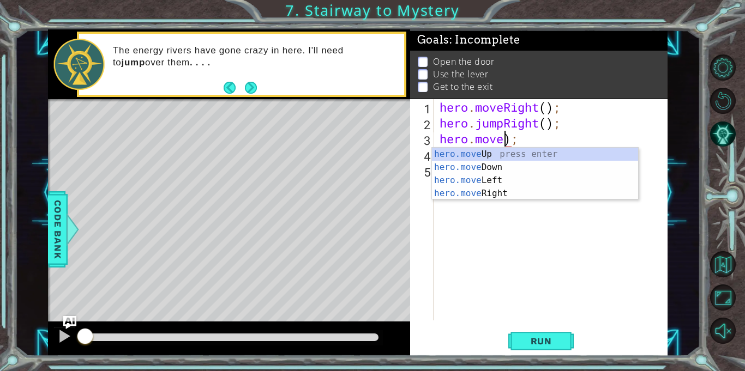
scroll to position [0, 3]
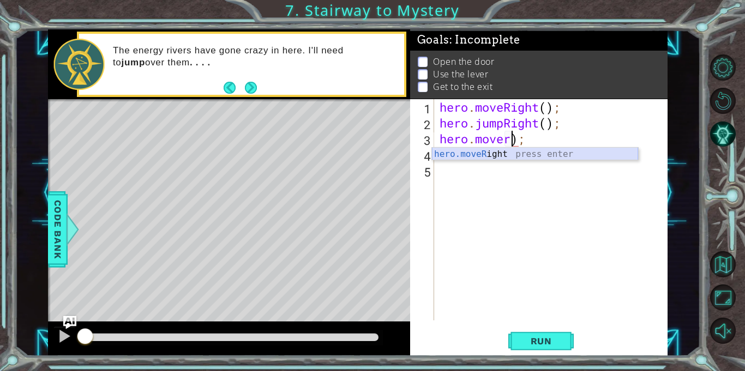
click at [488, 152] on div "hero.moveR ight press enter" at bounding box center [535, 167] width 206 height 39
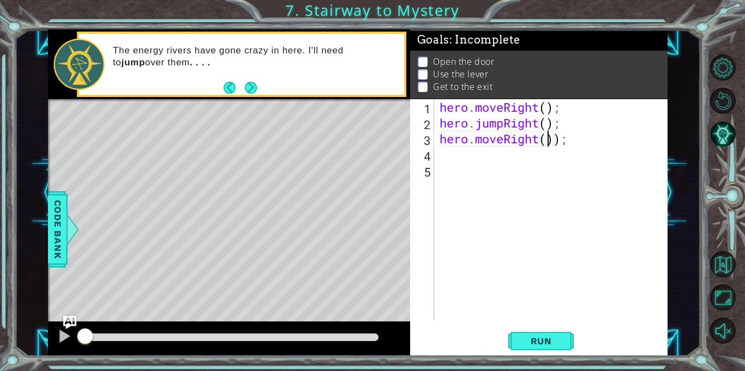
scroll to position [0, 5]
click at [567, 140] on div "hero . moveRight ( ) ; hero . jumpRight ( ) ; hero . moveRight ( 2 )) ;" at bounding box center [553, 225] width 233 height 253
type textarea "hero.moveRight(2);"
click at [445, 159] on div "hero . moveRight ( ) ; hero . jumpRight ( ) ; hero . moveRight ( 2 ) ;" at bounding box center [553, 225] width 233 height 253
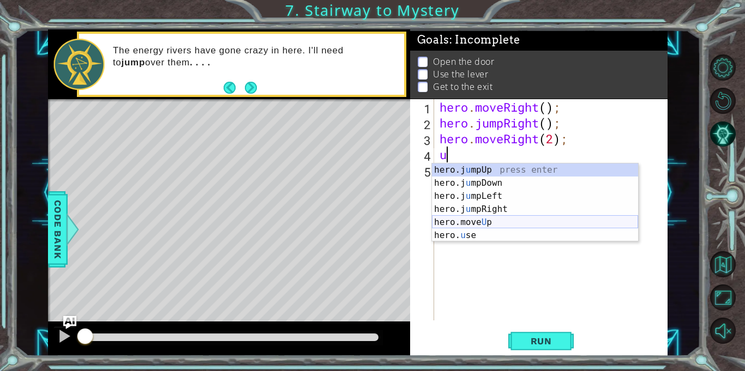
click at [489, 224] on div "hero.j u mpUp press enter hero.j u mpDown press enter hero.j u mpLeft press ent…" at bounding box center [535, 216] width 206 height 105
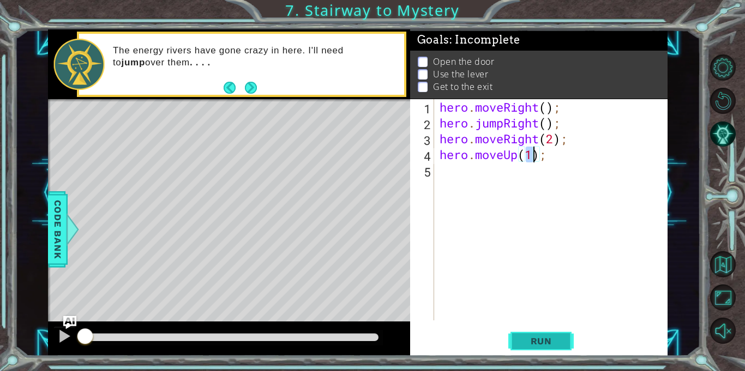
click at [539, 343] on span "Run" at bounding box center [541, 341] width 43 height 11
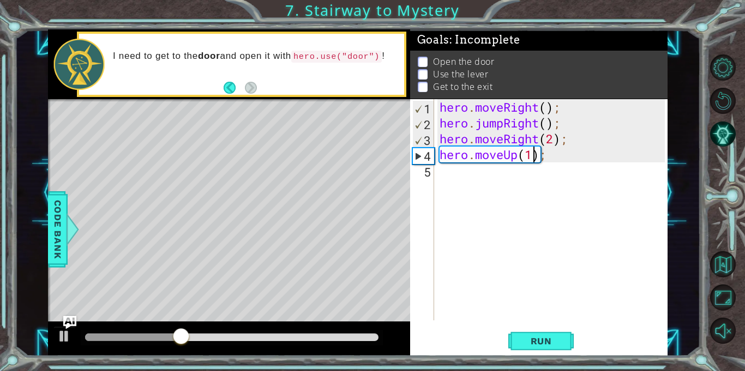
click at [553, 137] on div "hero . moveRight ( ) ; hero . jumpRight ( ) ; hero . moveRight ( 2 ) ; hero . m…" at bounding box center [553, 225] width 233 height 253
type textarea "hero.moveRight(1);"
click at [543, 327] on div "hero.moveRight(1); 1 2 3 4 5 hero . moveRight ( ) ; hero . jumpRight ( ) ; hero…" at bounding box center [538, 227] width 257 height 257
click at [547, 336] on span "Run" at bounding box center [541, 341] width 43 height 11
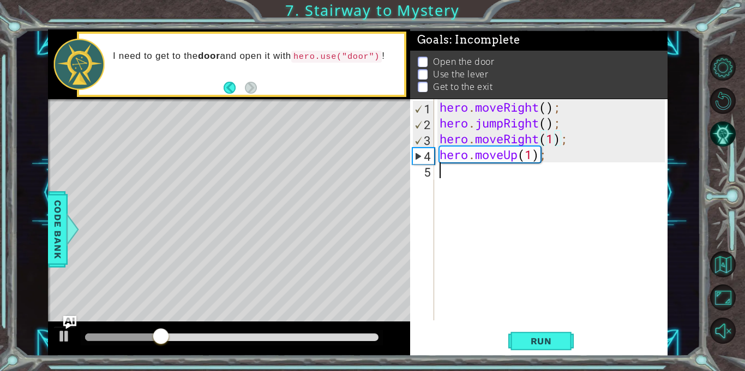
click at [448, 168] on div "hero . moveRight ( ) ; hero . jumpRight ( ) ; hero . moveRight ( 1 ) ; hero . m…" at bounding box center [553, 225] width 233 height 253
type textarea "o"
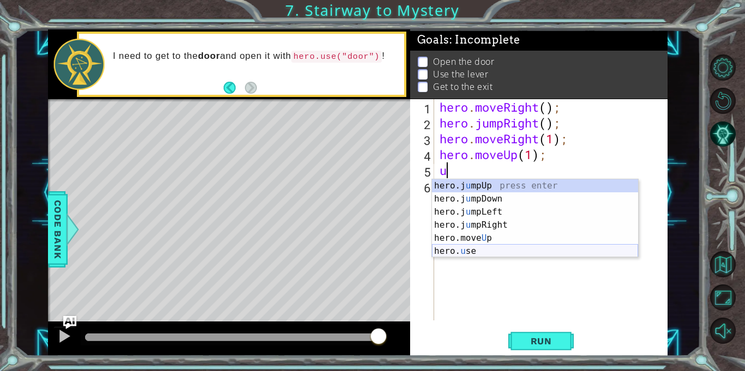
click at [466, 252] on div "hero.j u mpUp press enter hero.j u mpDown press enter hero.j u mpLeft press ent…" at bounding box center [535, 231] width 206 height 105
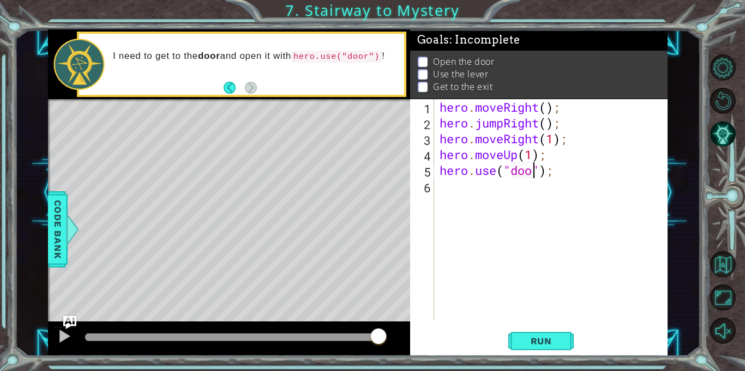
type textarea "hero.use("door");"
click at [443, 189] on div "hero . moveRight ( ) ; hero . jumpRight ( ) ; hero . moveRight ( 1 ) ; hero . m…" at bounding box center [553, 225] width 233 height 253
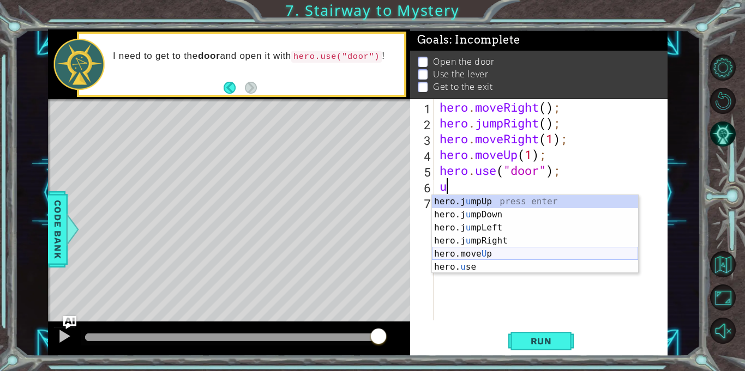
click at [443, 250] on div "hero.j u mpUp press enter hero.j u mpDown press enter hero.j u mpLeft press ent…" at bounding box center [535, 247] width 206 height 105
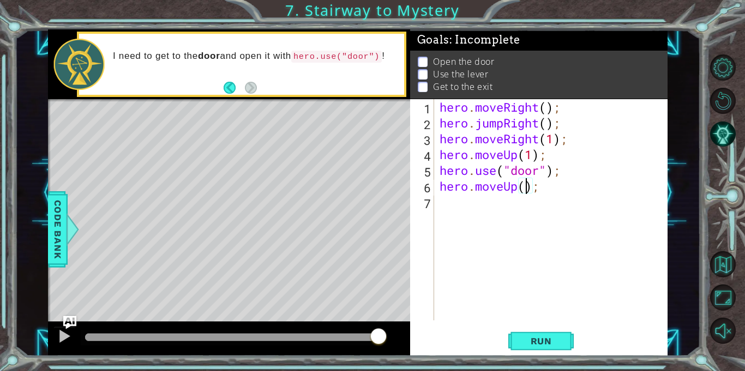
type textarea "hero.moveUp(2);"
click at [451, 201] on div "hero . moveRight ( ) ; hero . jumpRight ( ) ; hero . moveRight ( 1 ) ; hero . m…" at bounding box center [553, 225] width 233 height 253
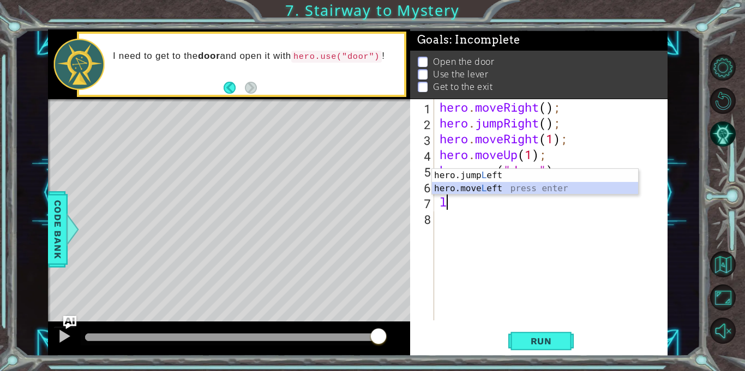
click at [465, 191] on div "hero.jump L eft press enter hero.move L eft press enter" at bounding box center [535, 195] width 206 height 52
type textarea "hero.moveLeft(1);"
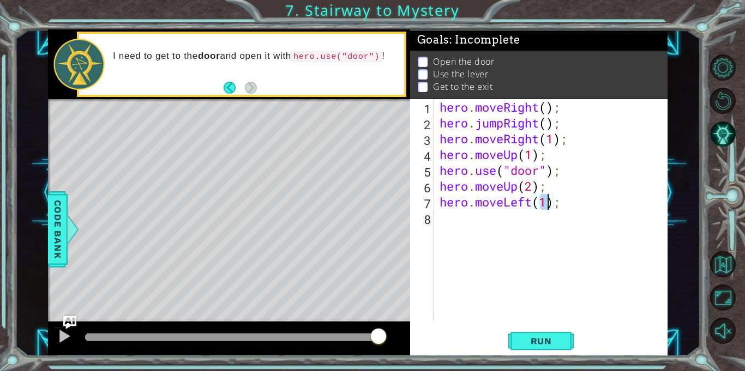
click at [442, 216] on div "hero . moveRight ( ) ; hero . jumpRight ( ) ; hero . moveRight ( 1 ) ; hero . m…" at bounding box center [553, 225] width 233 height 253
type textarea "l"
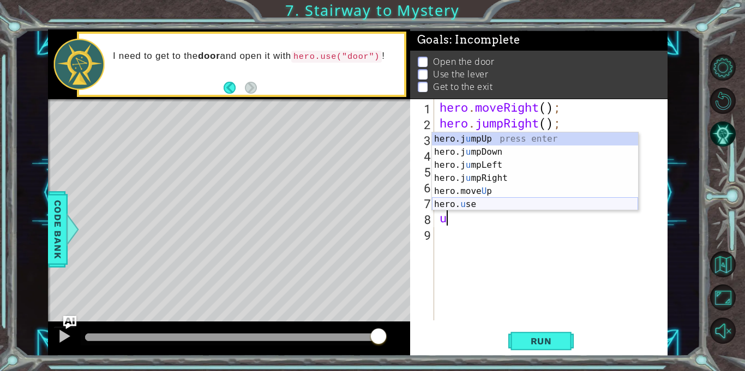
click at [484, 203] on div "hero.j u mpUp press enter hero.j u mpDown press enter hero.j u mpLeft press ent…" at bounding box center [535, 184] width 206 height 105
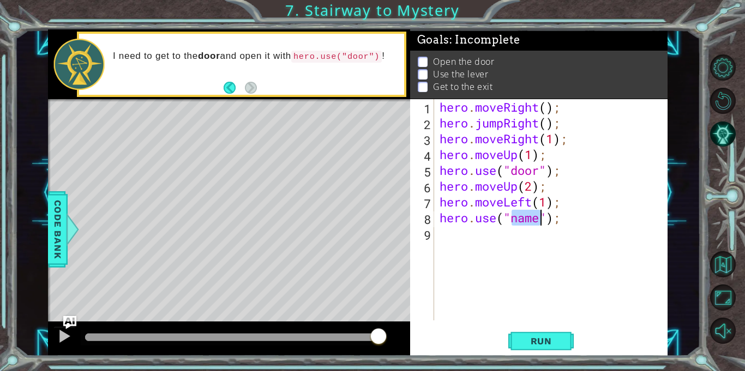
click at [484, 203] on div "hero . moveRight ( ) ; hero . jumpRight ( ) ; hero . moveRight ( 1 ) ; hero . m…" at bounding box center [553, 225] width 233 height 253
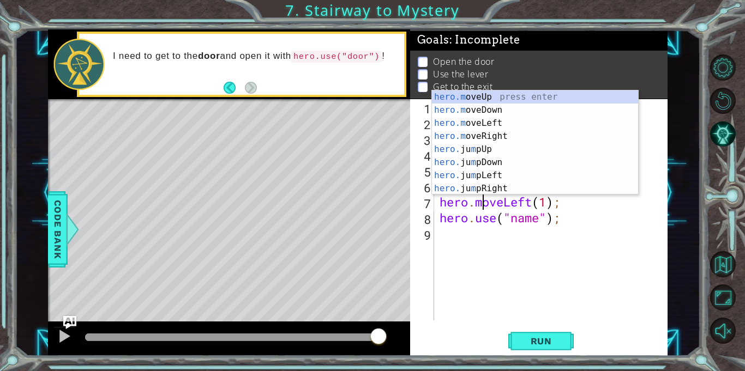
scroll to position [0, 2]
click at [539, 222] on div "hero . moveRight ( ) ; hero . jumpRight ( ) ; hero . moveRight ( 1 ) ; hero . m…" at bounding box center [553, 225] width 233 height 253
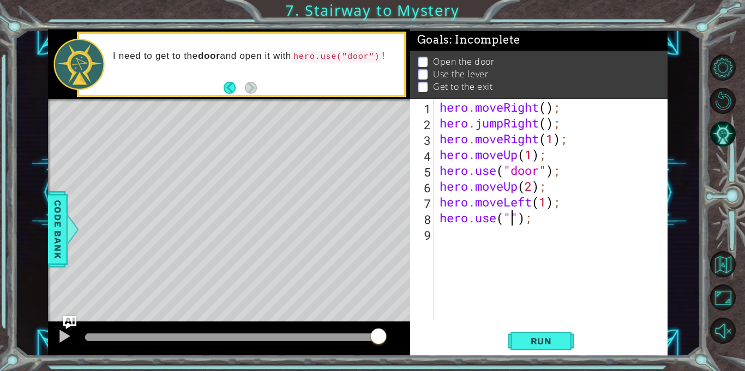
scroll to position [0, 3]
type textarea "hero.use("lever");"
click at [459, 237] on div "hero . moveRight ( ) ; hero . jumpRight ( ) ; hero . moveRight ( 1 ) ; hero . m…" at bounding box center [553, 225] width 233 height 253
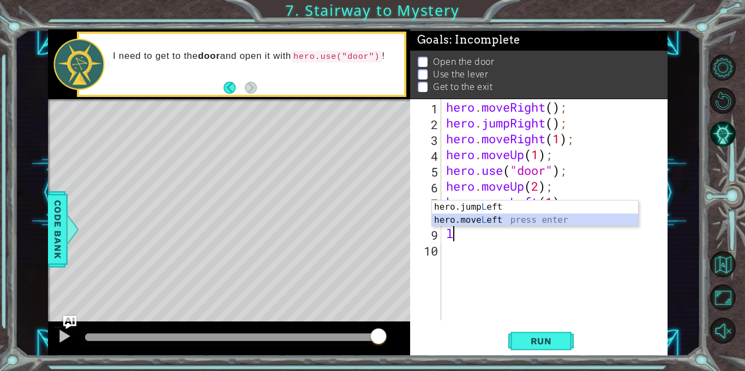
click at [470, 216] on div "hero.jump L eft press enter hero.move L eft press enter" at bounding box center [535, 227] width 206 height 52
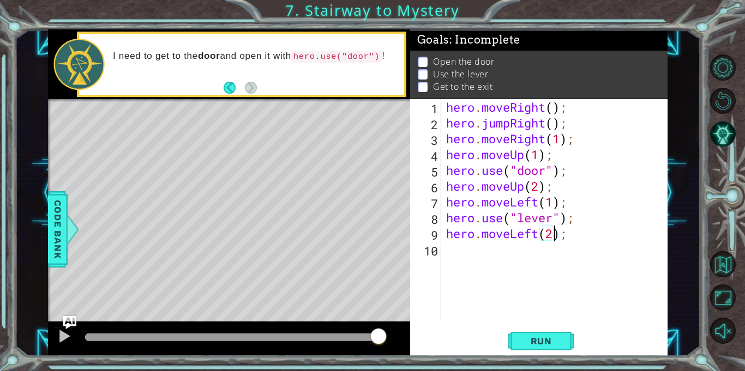
scroll to position [0, 5]
type textarea "hero.moveLeft(2);"
click at [535, 334] on button "Run" at bounding box center [540, 342] width 65 height 26
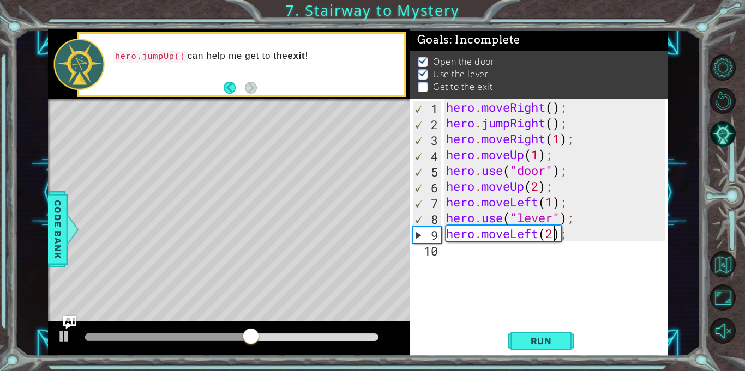
click at [469, 257] on div "hero . moveRight ( ) ; hero . jumpRight ( ) ; hero . moveRight ( 1 ) ; hero . m…" at bounding box center [557, 225] width 226 height 253
type textarea "j"
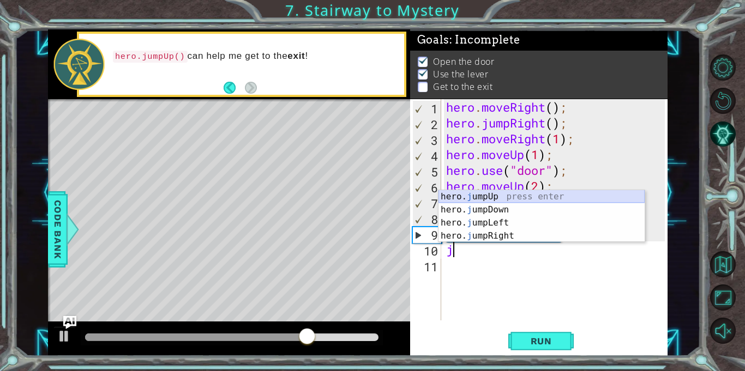
click at [480, 192] on div "hero. j umpUp press enter hero. j umpDown press enter hero. j umpLeft press ent…" at bounding box center [541, 229] width 206 height 79
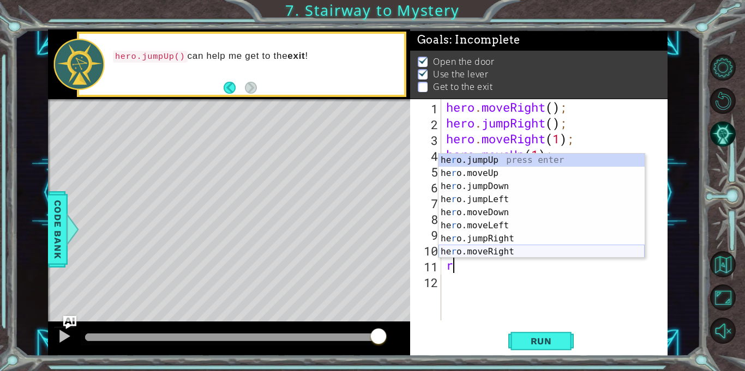
click at [499, 250] on div "he r o.jumpUp press enter he r o.moveUp press enter he r o.jumpDown press enter…" at bounding box center [541, 219] width 206 height 131
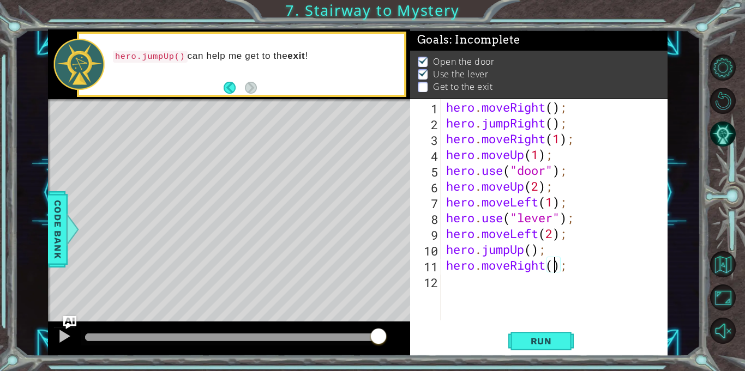
type textarea "hero.moveRight(2);"
click at [539, 335] on button "Run" at bounding box center [540, 342] width 65 height 26
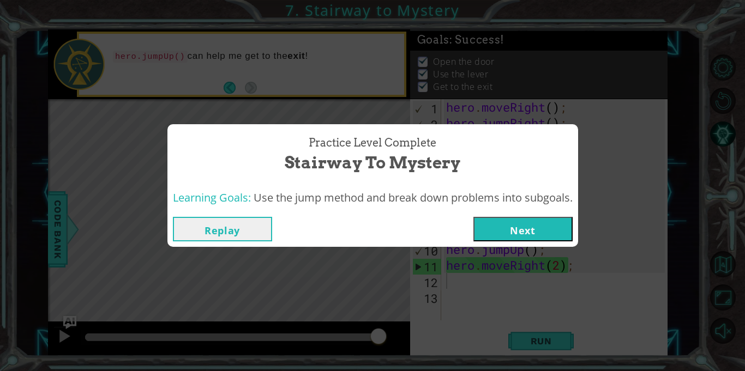
click at [552, 237] on button "Next" at bounding box center [522, 229] width 99 height 25
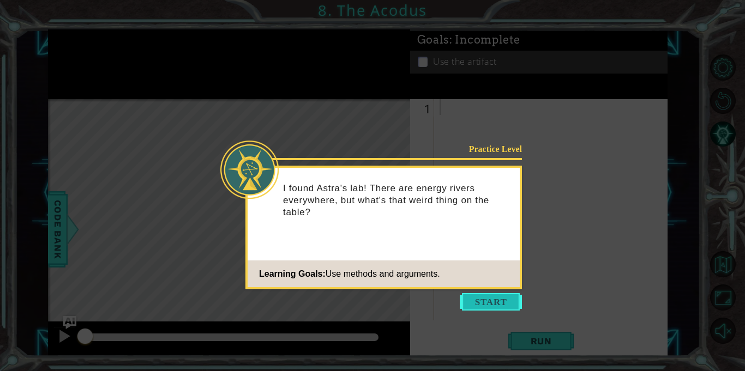
click at [467, 303] on button "Start" at bounding box center [491, 301] width 62 height 17
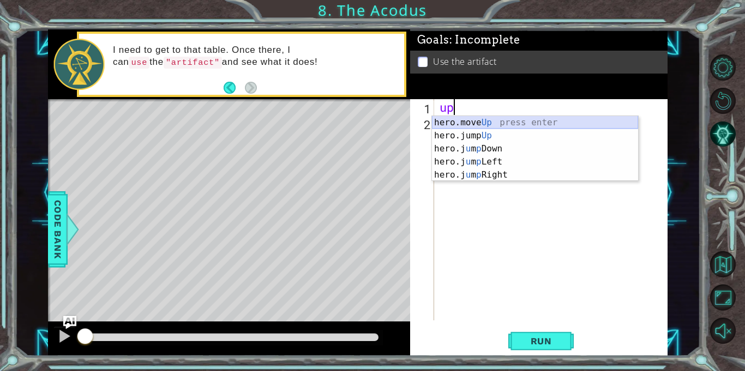
click at [444, 122] on div "hero.move Up press enter hero.jump Up press enter hero.j u m p Down press enter…" at bounding box center [535, 162] width 206 height 92
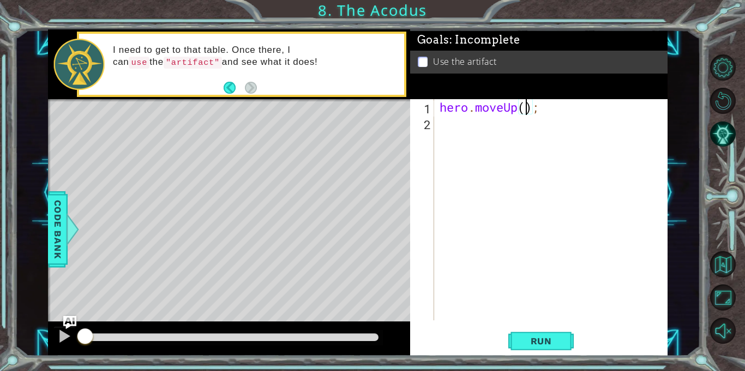
type textarea "hero.moveUp(2);"
click at [455, 123] on div "hero . moveUp ( 2 ) ;" at bounding box center [553, 225] width 233 height 253
type textarea "l"
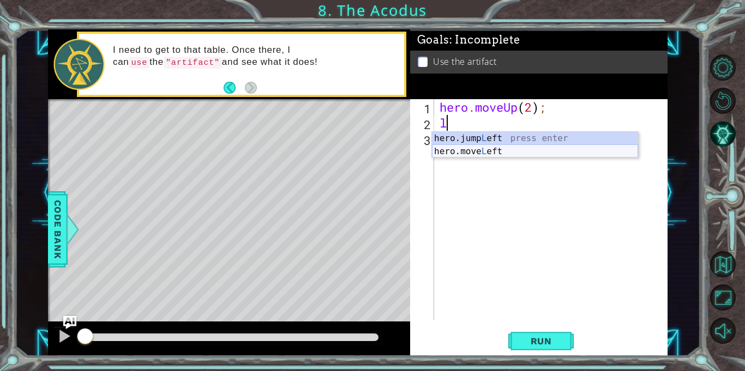
drag, startPoint x: 456, startPoint y: 139, endPoint x: 461, endPoint y: 151, distance: 13.2
click at [461, 151] on div "hero.jump L eft press enter hero.move L eft press enter" at bounding box center [535, 158] width 206 height 52
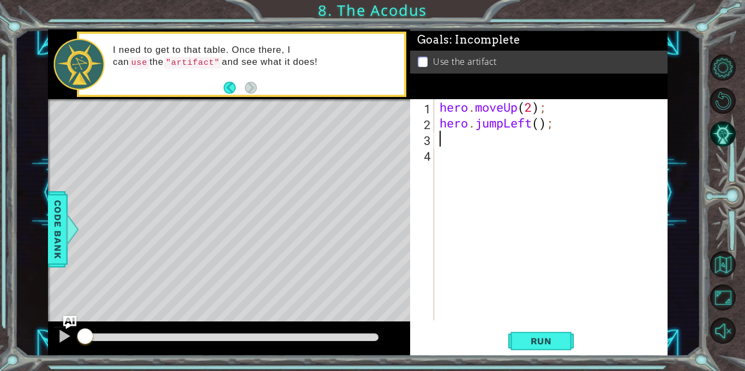
click at [503, 127] on div "hero . moveUp ( 2 ) ; hero . jumpLeft ( ) ;" at bounding box center [553, 225] width 233 height 253
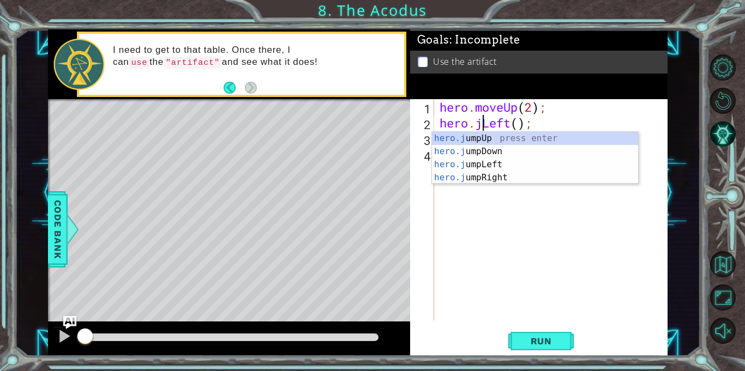
type textarea "hero.Left();"
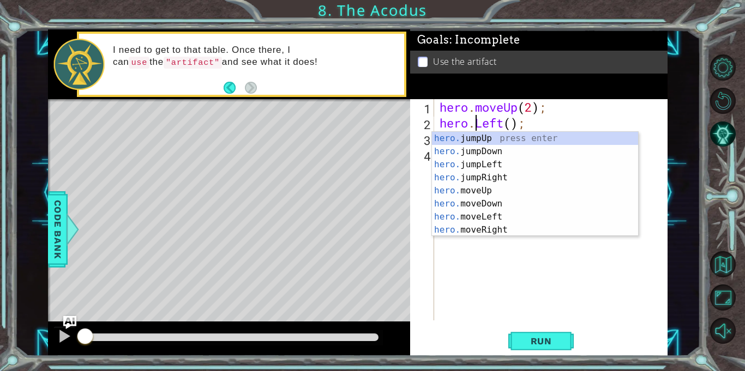
click at [489, 287] on div "hero . moveUp ( 2 ) ; hero . Left ( ) ;" at bounding box center [553, 225] width 233 height 253
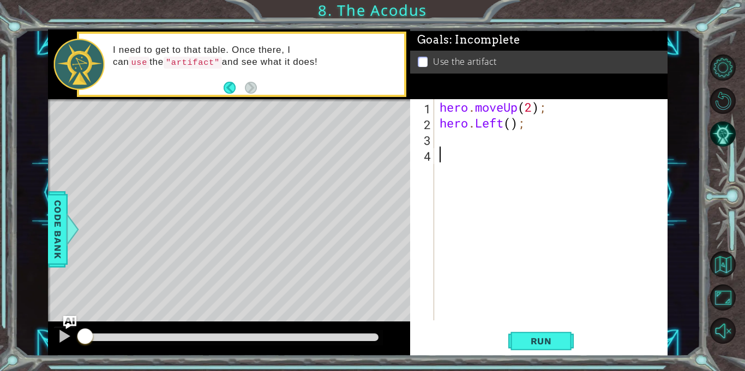
click at [438, 136] on div "hero . moveUp ( 2 ) ; hero . Left ( ) ;" at bounding box center [553, 225] width 233 height 253
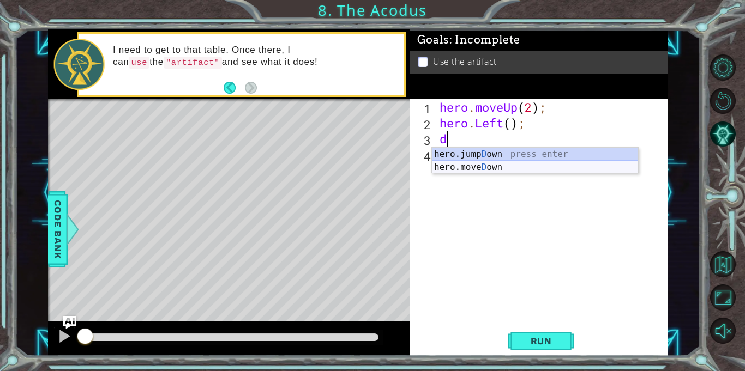
click at [455, 171] on div "hero.jump D own press enter hero.[PERSON_NAME] own press enter" at bounding box center [535, 174] width 206 height 52
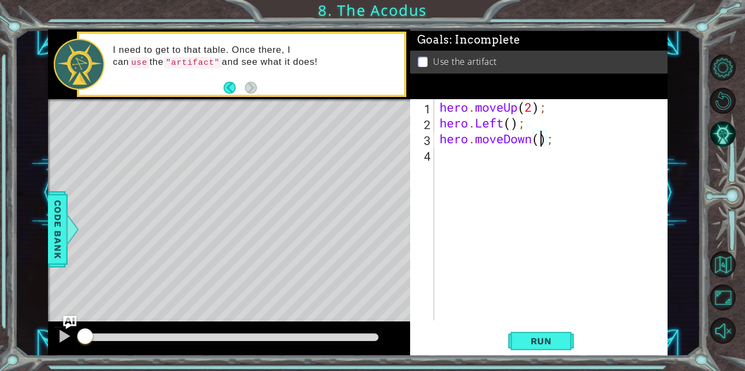
type textarea "hero.moveDown(2);"
click at [439, 161] on div "hero . moveUp ( 2 ) ; hero . Left ( ) ; hero . moveDown ( 2 ) ;" at bounding box center [553, 225] width 233 height 253
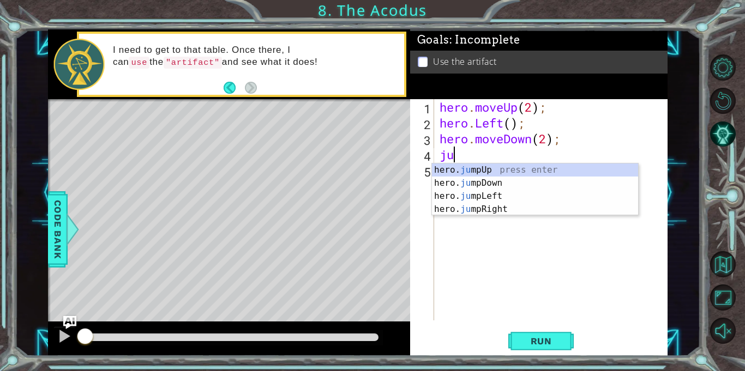
type textarea "jum"
click at [468, 193] on div "hero. jum pUp press enter hero. jum pDown press enter hero. jum pLeft press ent…" at bounding box center [535, 203] width 206 height 79
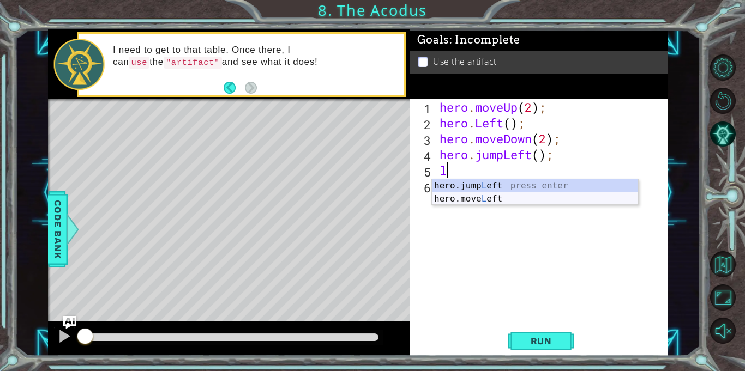
click at [495, 198] on div "hero.jump L eft press enter hero.move L eft press enter" at bounding box center [535, 205] width 206 height 52
type textarea "hero.moveLeft(1);"
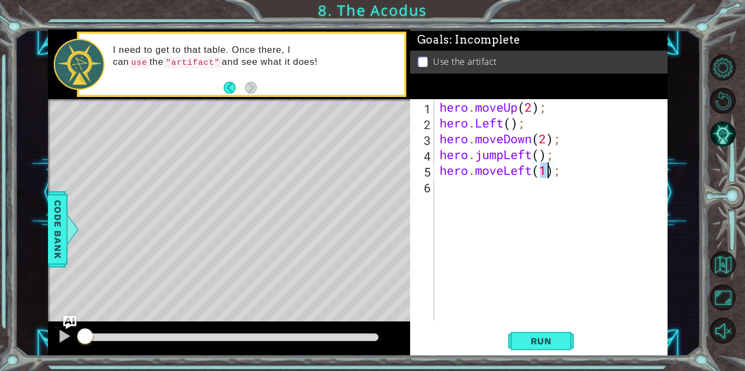
click at [450, 190] on div "hero . moveUp ( 2 ) ; hero . Left ( ) ; hero . moveDown ( 2 ) ; hero . jumpLeft…" at bounding box center [553, 225] width 233 height 253
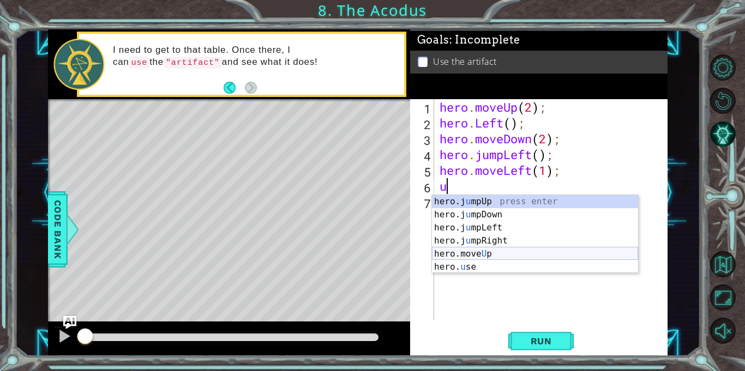
click at [453, 252] on div "hero.j u mpUp press enter hero.j u mpDown press enter hero.j u mpLeft press ent…" at bounding box center [535, 247] width 206 height 105
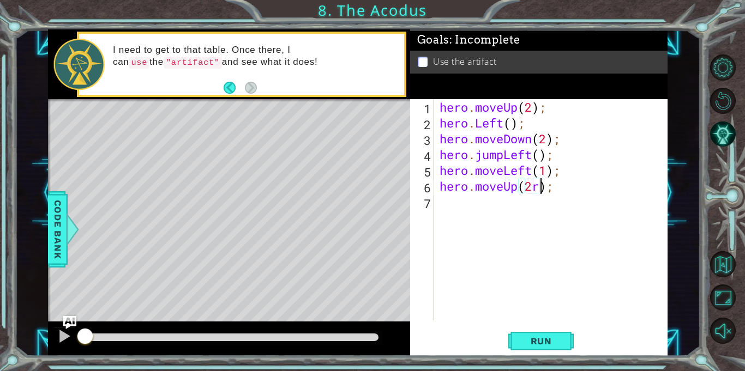
scroll to position [0, 4]
type textarea "hero.moveUp(2);"
click at [446, 201] on div "hero . moveUp ( 2 ) ; hero . Left ( ) ; hero . moveDown ( 2 ) ; hero . jumpLeft…" at bounding box center [553, 225] width 233 height 253
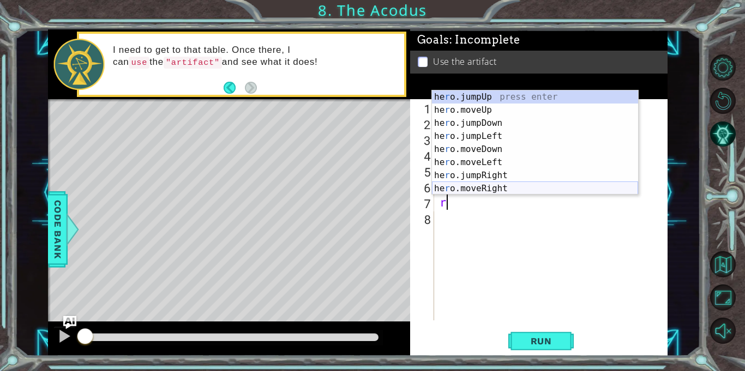
click at [517, 188] on div "he r o.jumpUp press enter he r o.moveUp press enter he r o.jumpDown press enter…" at bounding box center [535, 156] width 206 height 131
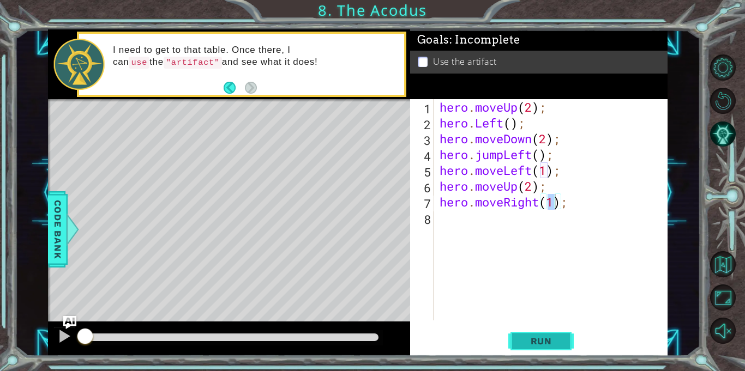
click at [534, 345] on span "Run" at bounding box center [541, 341] width 43 height 11
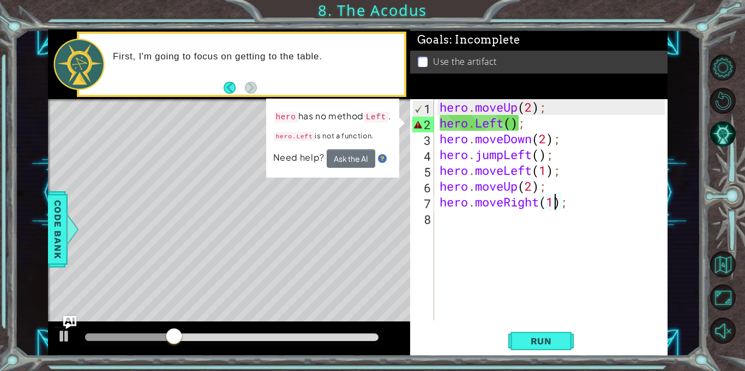
click at [512, 123] on div "hero . moveUp ( 2 ) ; hero . Left ( ) ; hero . moveDown ( 2 ) ; hero . jumpLeft…" at bounding box center [553, 225] width 233 height 253
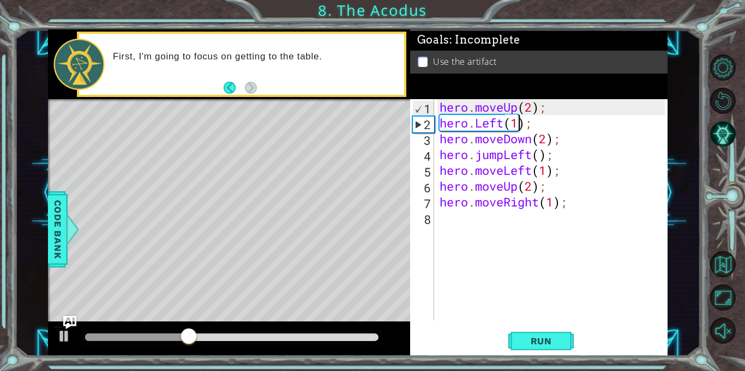
scroll to position [0, 3]
click at [540, 341] on span "Run" at bounding box center [541, 341] width 43 height 11
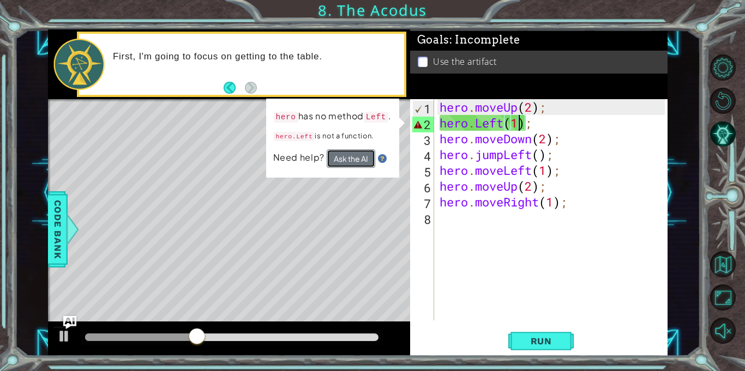
click at [356, 162] on button "Ask the AI" at bounding box center [351, 158] width 49 height 19
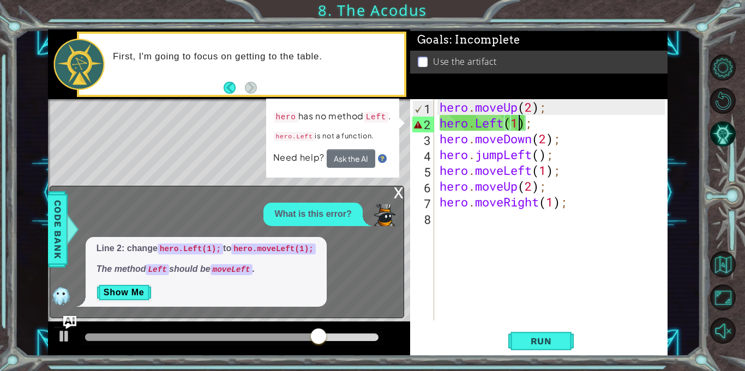
click at [474, 127] on div "hero . moveUp ( 2 ) ; hero . Left ( 1 ) ; hero . moveDown ( 2 ) ; hero . jumpLe…" at bounding box center [553, 225] width 233 height 253
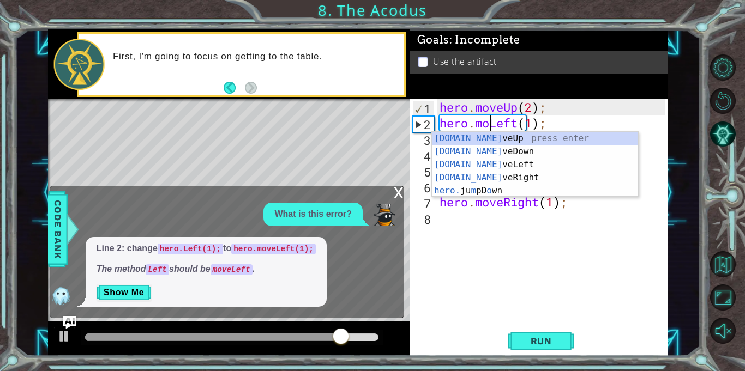
type textarea "hero.moveLeft(1);"
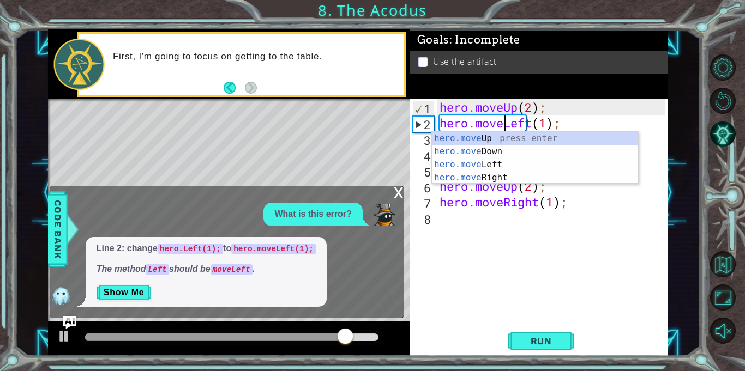
scroll to position [0, 3]
click at [517, 235] on div "hero . moveUp ( 2 ) ; hero . moveLeft ( 1 ) ; hero . moveDown ( 2 ) ; hero . ju…" at bounding box center [553, 225] width 233 height 253
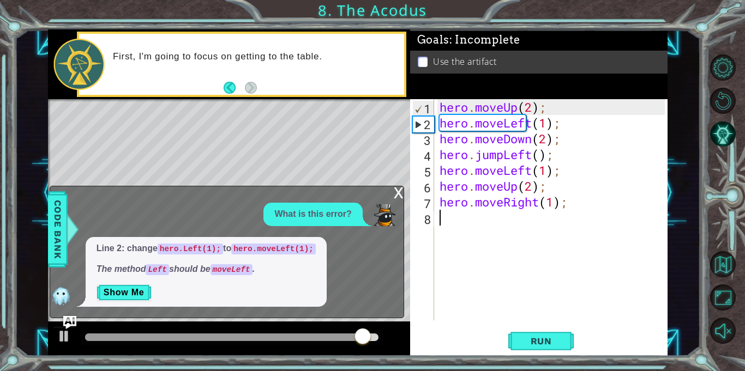
scroll to position [0, 0]
click at [532, 345] on span "Run" at bounding box center [541, 341] width 43 height 11
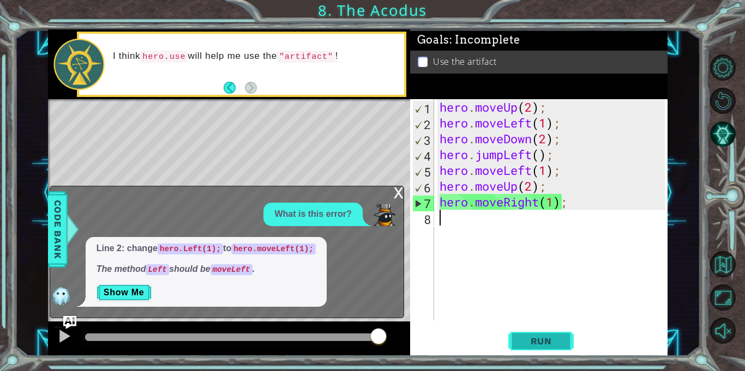
click at [527, 334] on button "Run" at bounding box center [540, 342] width 65 height 26
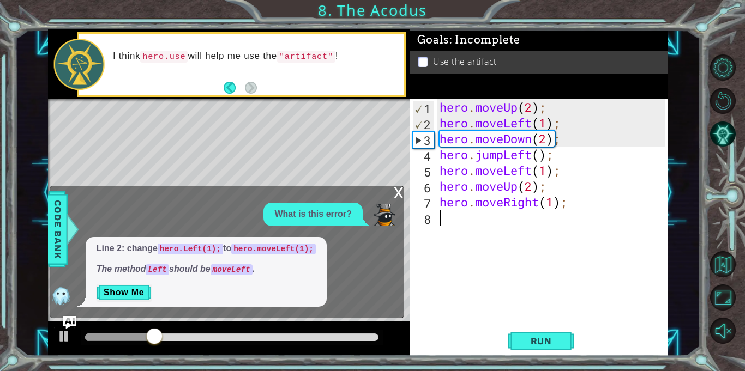
click at [399, 194] on div "x" at bounding box center [399, 191] width 10 height 11
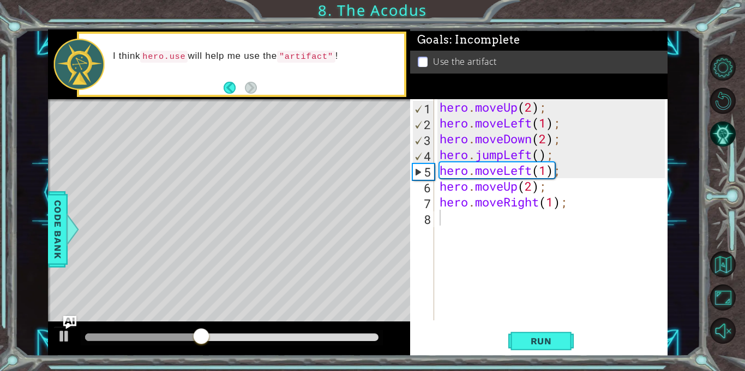
click at [443, 226] on div "hero . moveUp ( 2 ) ; hero . moveLeft ( 1 ) ; hero . moveDown ( 2 ) ; hero . ju…" at bounding box center [553, 225] width 233 height 253
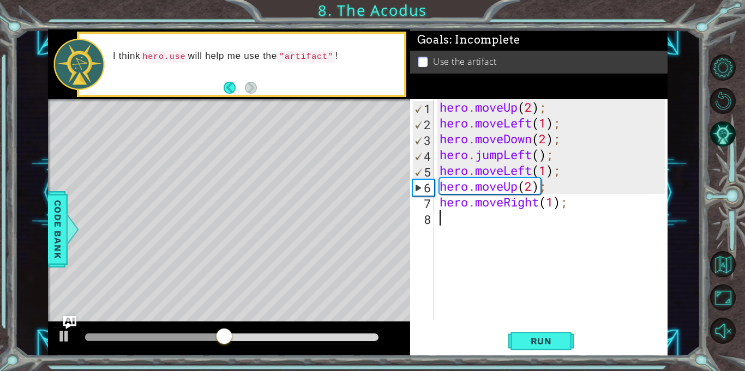
type textarea "i"
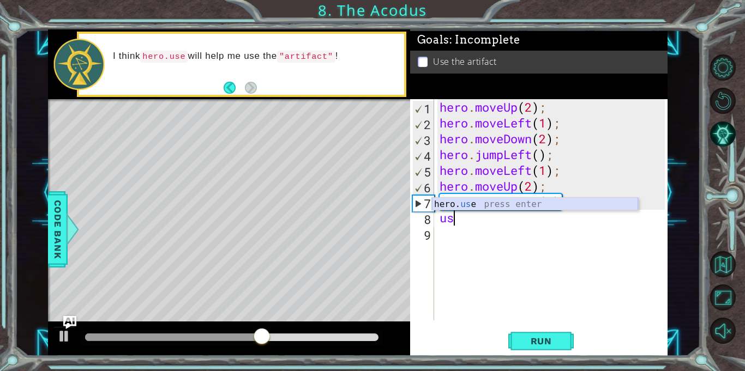
click at [457, 207] on div "hero. us e press enter" at bounding box center [535, 217] width 206 height 39
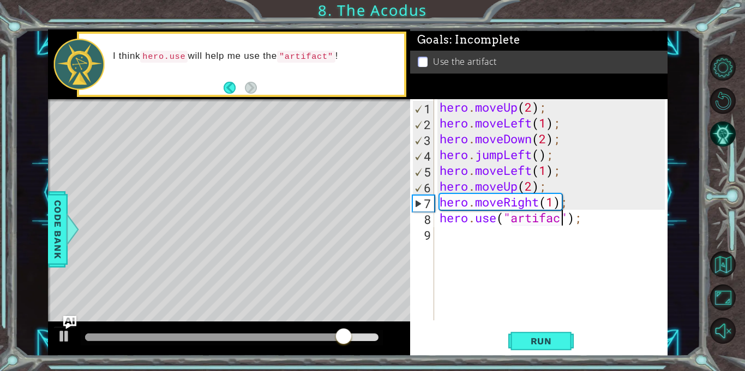
scroll to position [0, 5]
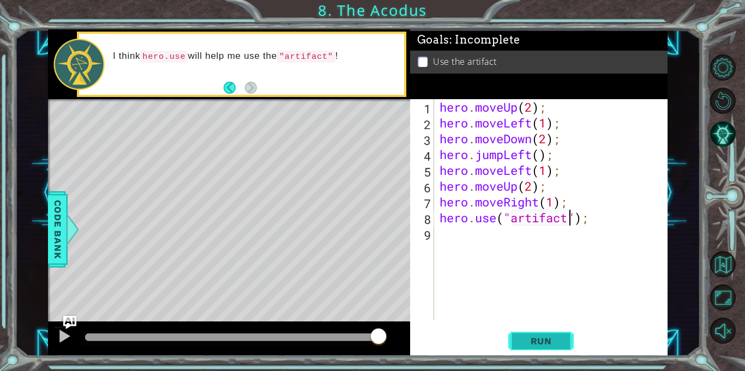
type textarea "hero.use("artifact");"
click at [569, 330] on button "Run" at bounding box center [540, 342] width 65 height 26
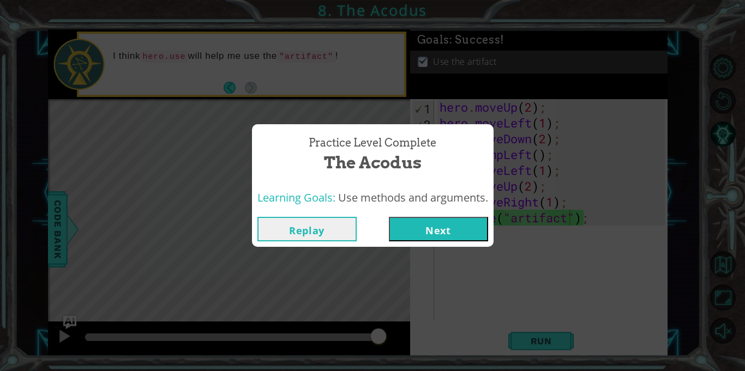
click at [404, 225] on button "Next" at bounding box center [438, 229] width 99 height 25
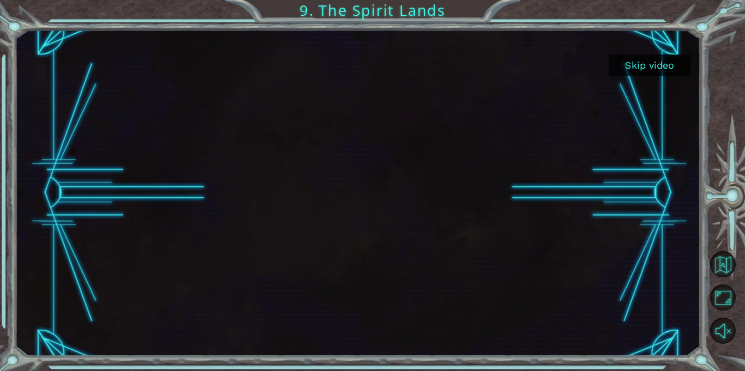
click at [660, 65] on button "Skip video" at bounding box center [649, 65] width 82 height 21
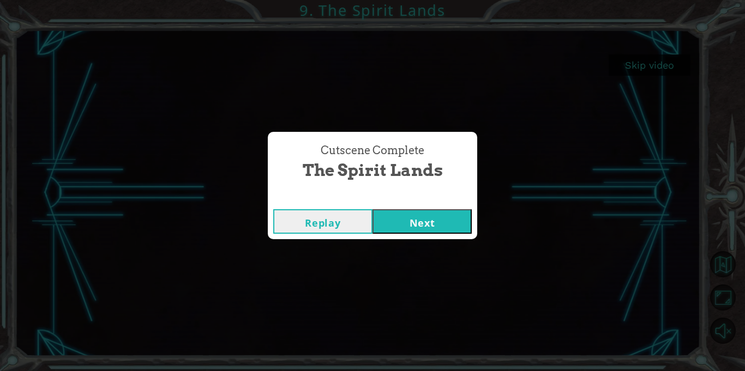
click at [409, 235] on div "Replay Next" at bounding box center [372, 221] width 209 height 35
click at [402, 224] on button "Next" at bounding box center [421, 221] width 99 height 25
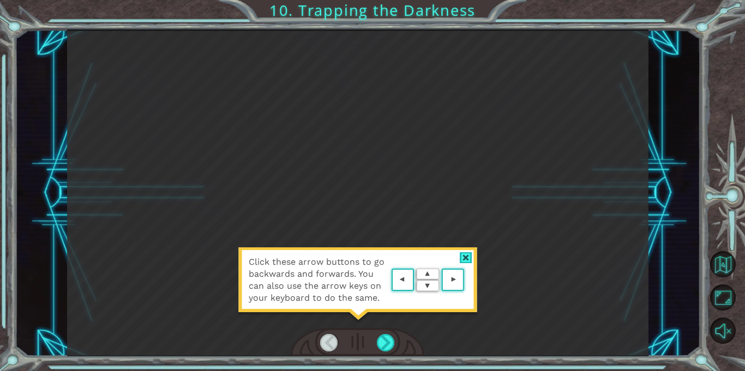
click at [469, 255] on div at bounding box center [466, 257] width 13 height 11
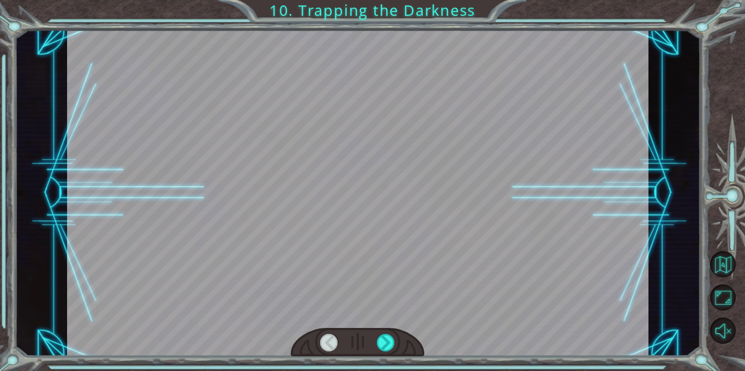
click at [469, 255] on div at bounding box center [357, 192] width 581 height 327
click at [61, 144] on div "Temporary Text B e f o r e w e c a n t r a p t h e D a r k n e s s w i t h c o …" at bounding box center [357, 192] width 685 height 327
click at [388, 337] on div at bounding box center [386, 342] width 18 height 17
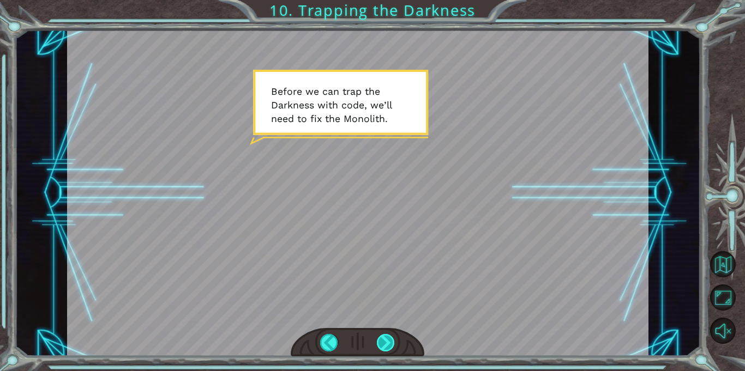
click at [379, 341] on div at bounding box center [386, 342] width 18 height 17
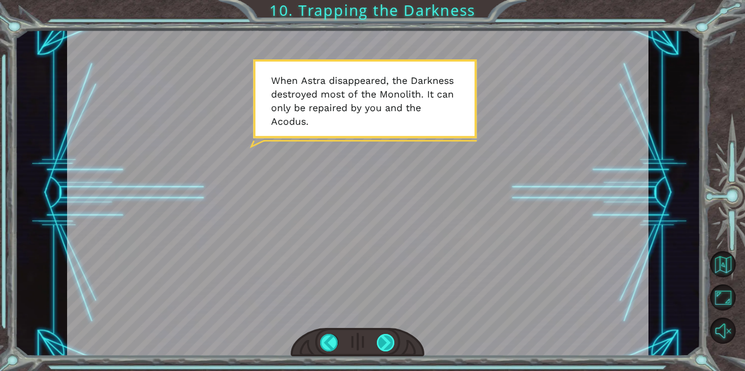
click at [379, 343] on div at bounding box center [386, 342] width 18 height 17
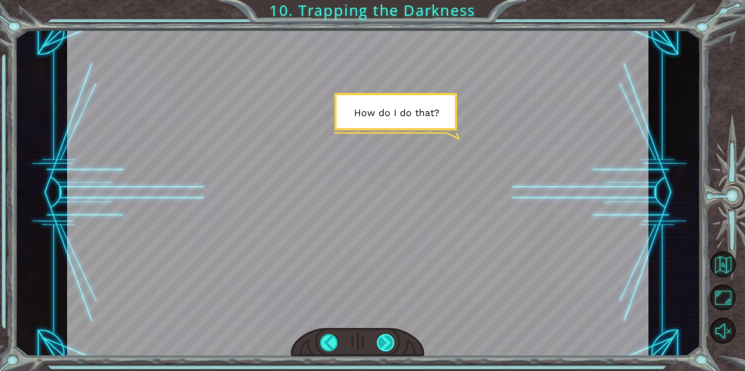
click at [379, 343] on div at bounding box center [386, 342] width 18 height 17
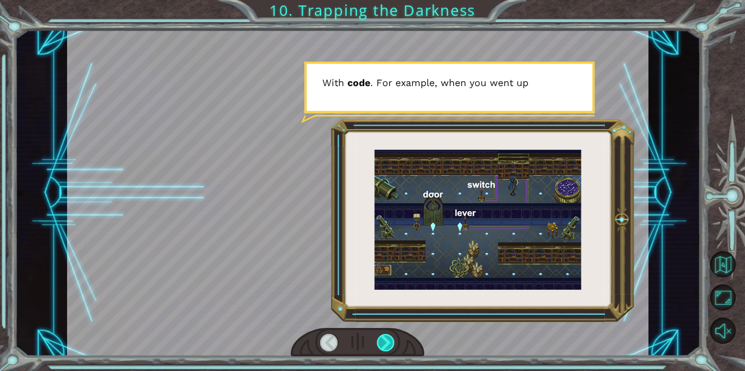
click at [381, 343] on div at bounding box center [386, 342] width 18 height 17
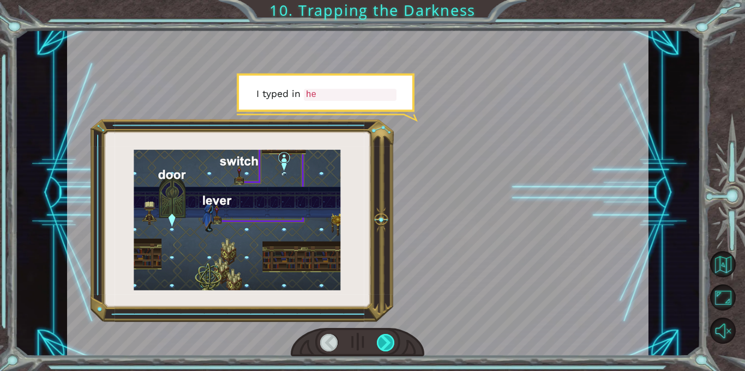
click at [381, 343] on div at bounding box center [386, 342] width 18 height 17
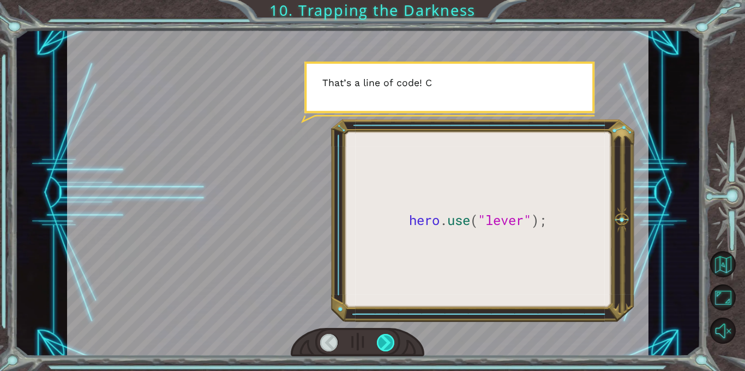
click at [381, 343] on div at bounding box center [386, 342] width 18 height 17
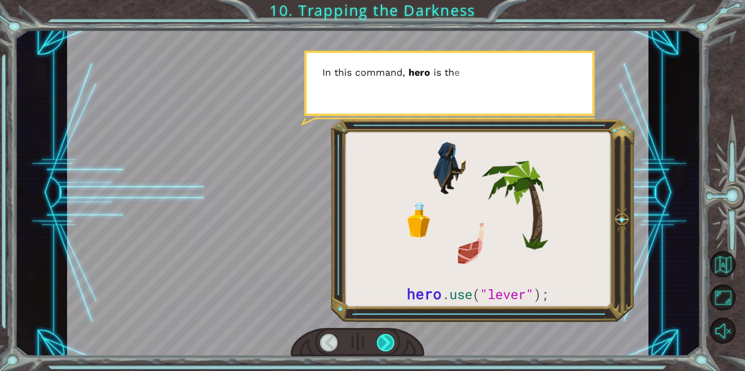
click at [381, 343] on div at bounding box center [386, 342] width 18 height 17
